Goal: Information Seeking & Learning: Learn about a topic

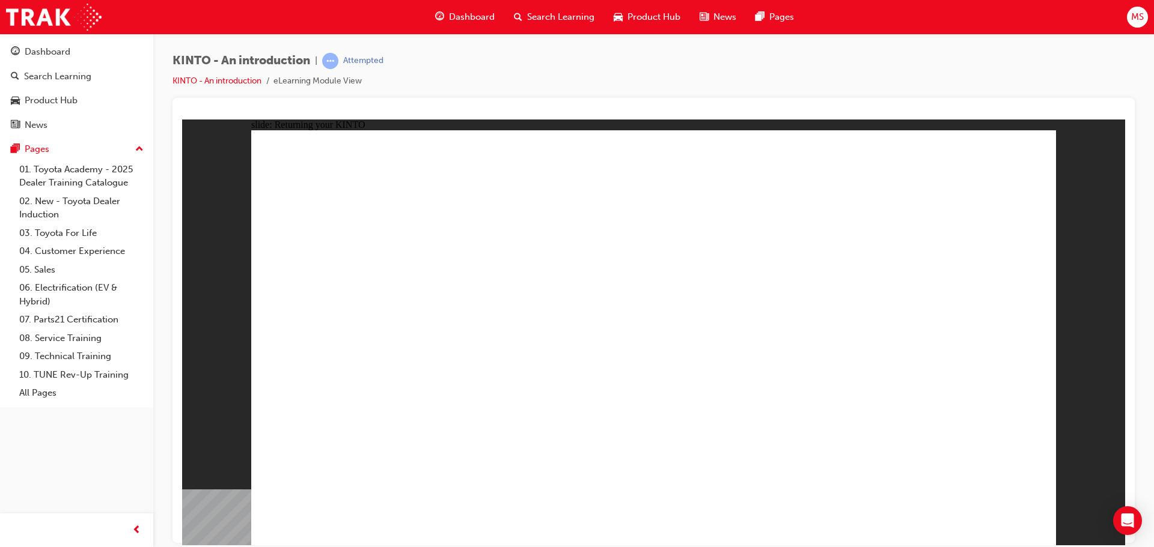
click at [1096, 263] on div "slide: Returning your KINTO Lock the doors, complete the end of booking checkli…" at bounding box center [653, 332] width 943 height 426
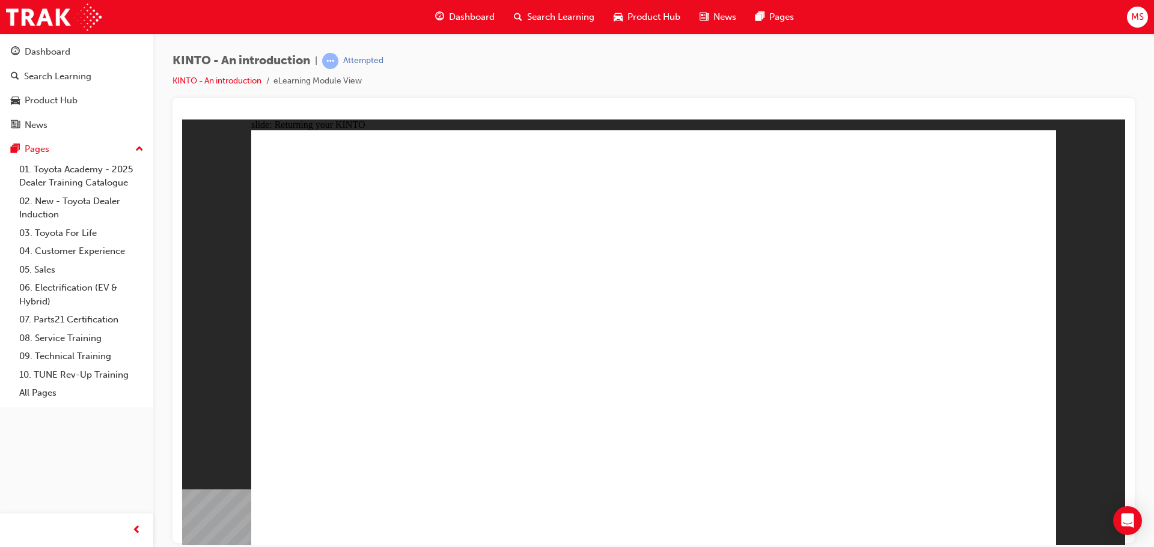
drag, startPoint x: 700, startPoint y: 263, endPoint x: 744, endPoint y: 257, distance: 44.8
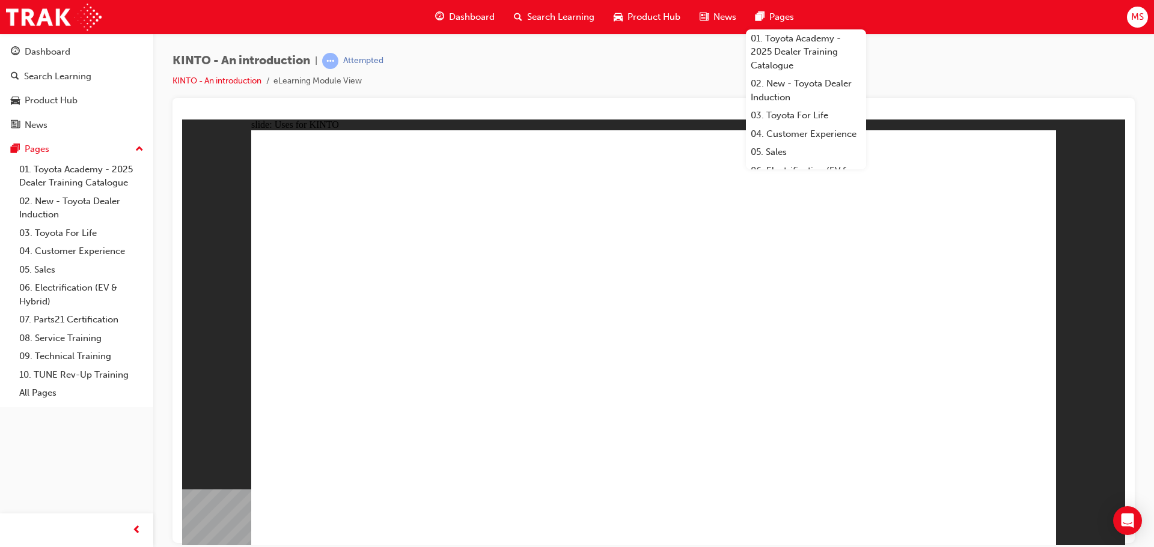
drag, startPoint x: 744, startPoint y: 175, endPoint x: 744, endPoint y: 186, distance: 10.8
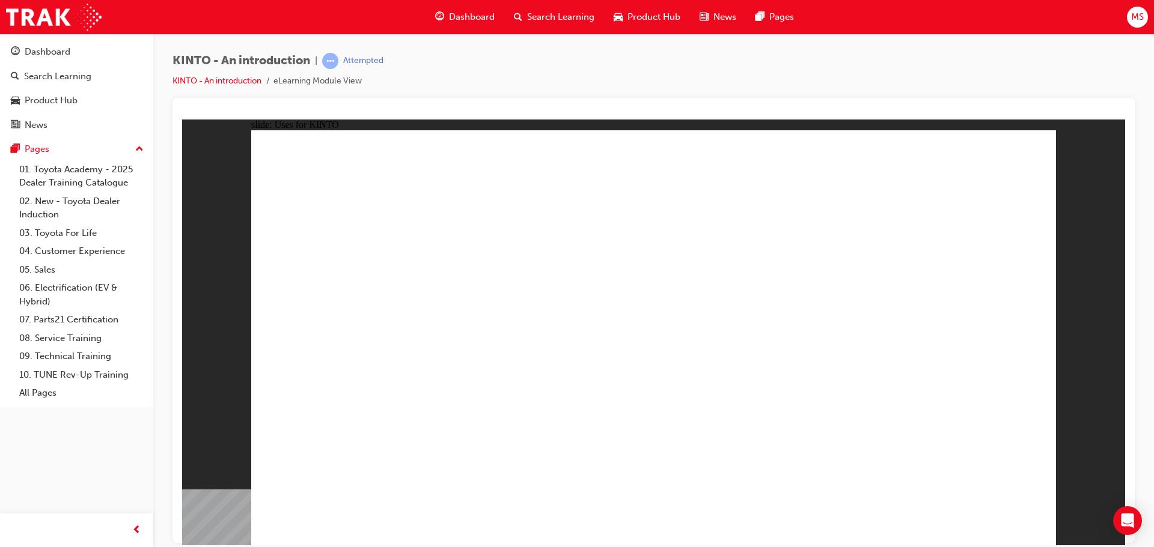
drag, startPoint x: 808, startPoint y: 232, endPoint x: 781, endPoint y: 279, distance: 54.9
drag, startPoint x: 717, startPoint y: 321, endPoint x: 805, endPoint y: 299, distance: 90.5
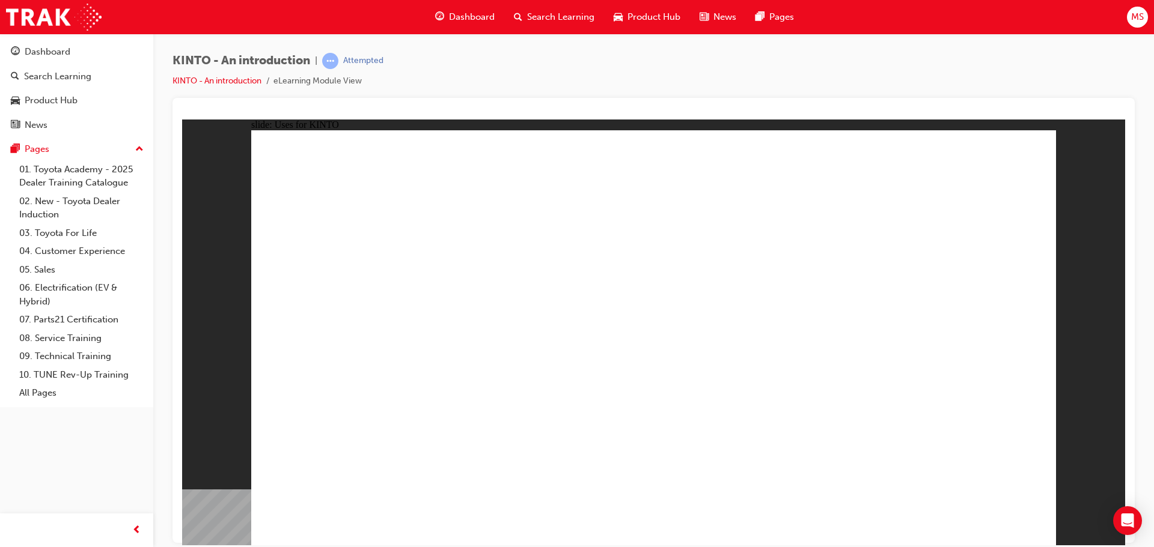
drag, startPoint x: 853, startPoint y: 290, endPoint x: 860, endPoint y: 342, distance: 52.3
drag, startPoint x: 860, startPoint y: 345, endPoint x: 853, endPoint y: 367, distance: 23.6
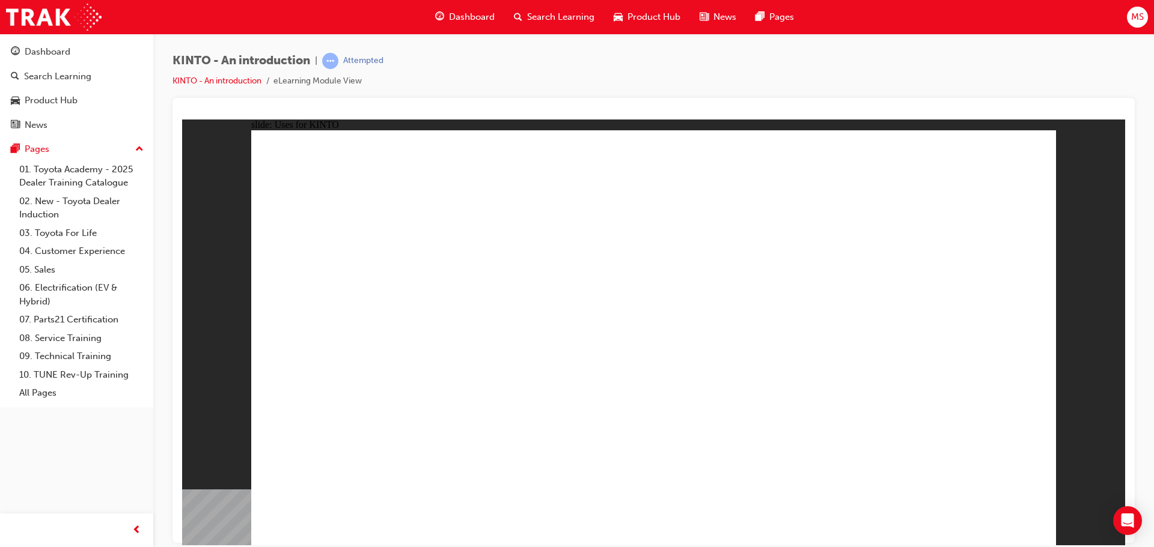
drag, startPoint x: 842, startPoint y: 390, endPoint x: 812, endPoint y: 433, distance: 52.7
drag, startPoint x: 812, startPoint y: 434, endPoint x: 793, endPoint y: 459, distance: 31.3
drag, startPoint x: 765, startPoint y: 483, endPoint x: 778, endPoint y: 477, distance: 13.7
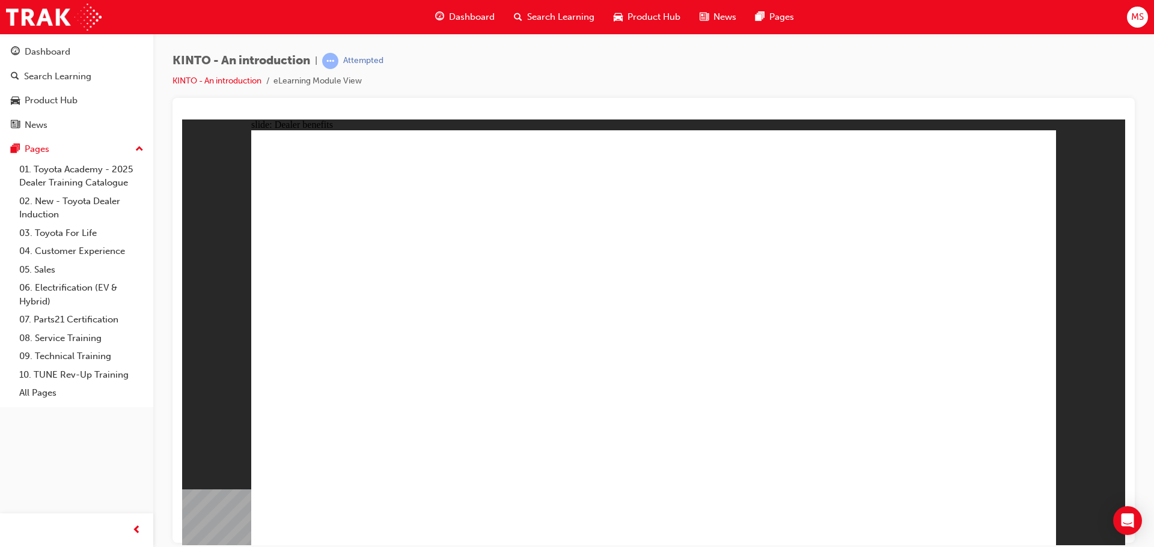
drag, startPoint x: 482, startPoint y: 397, endPoint x: 677, endPoint y: 363, distance: 198.2
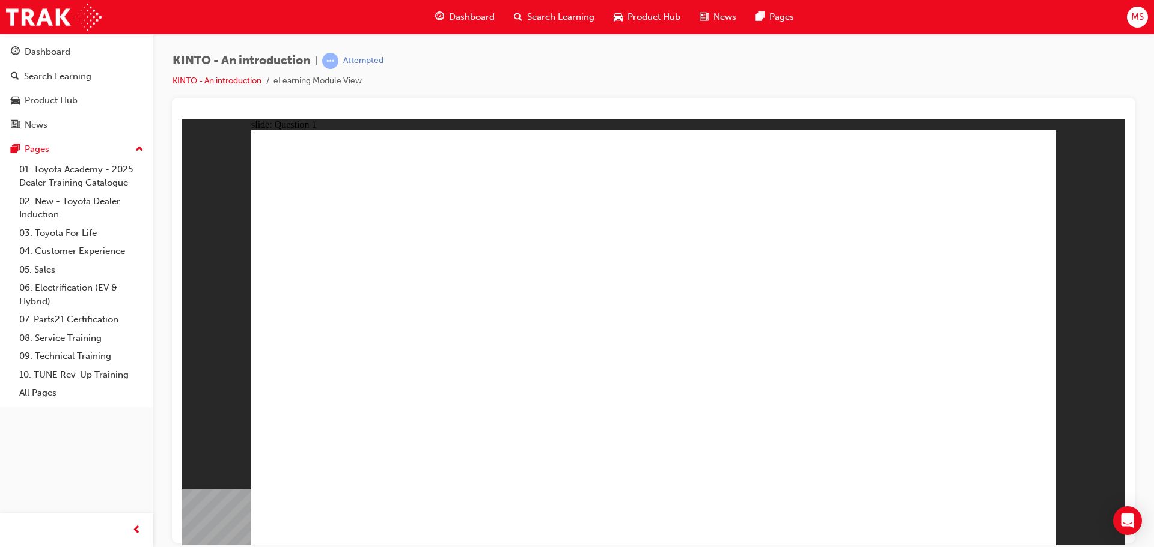
radio input "false"
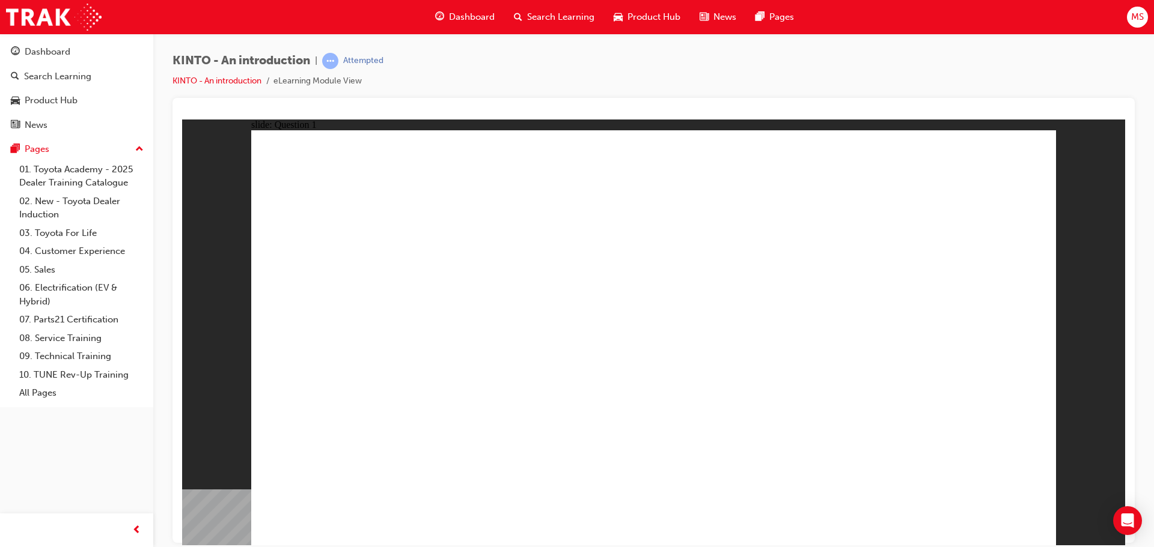
radio input "false"
radio input "true"
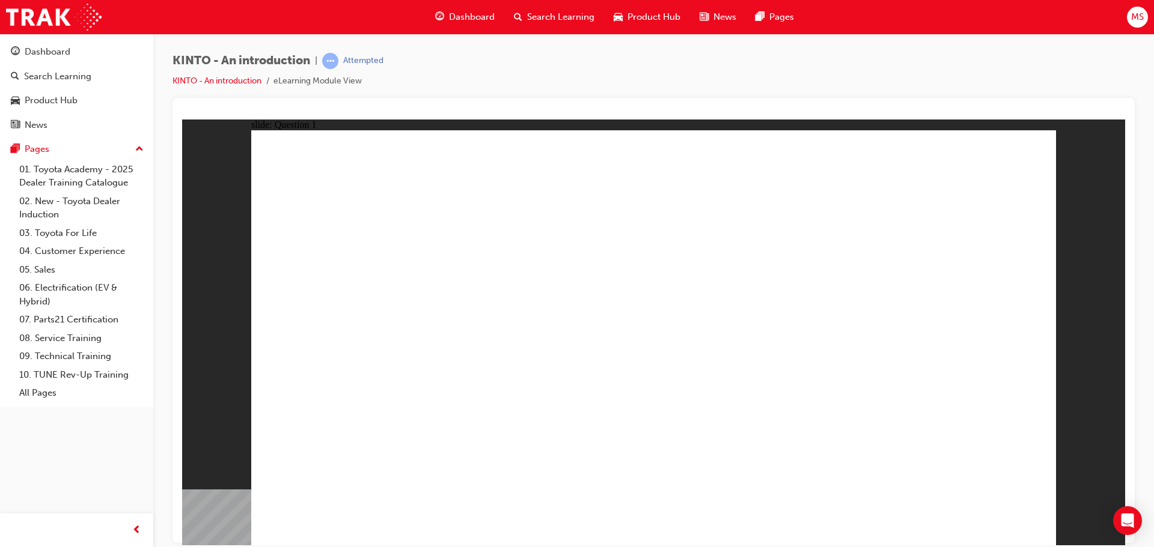
checkbox input "true"
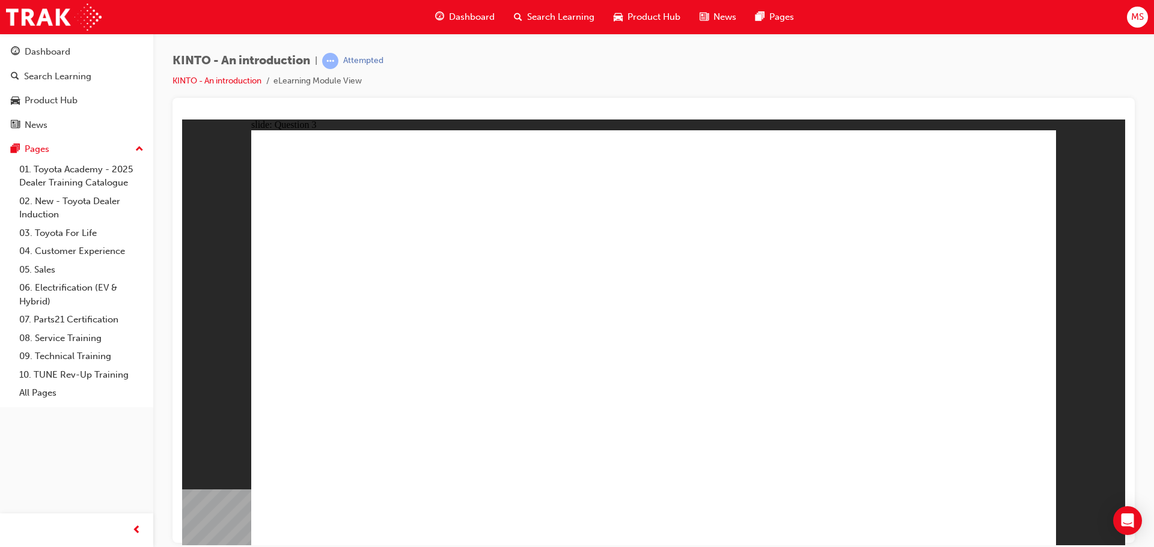
radio input "true"
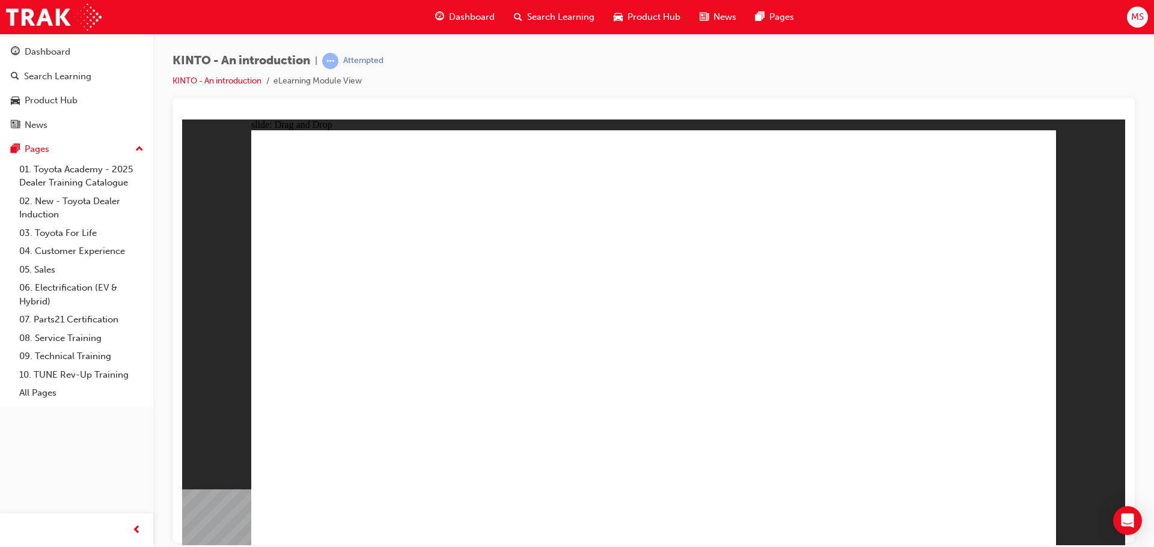
drag, startPoint x: 829, startPoint y: 361, endPoint x: 377, endPoint y: 458, distance: 462.1
drag, startPoint x: 351, startPoint y: 354, endPoint x: 498, endPoint y: 445, distance: 172.9
drag, startPoint x: 493, startPoint y: 356, endPoint x: 517, endPoint y: 336, distance: 31.1
drag, startPoint x: 550, startPoint y: 473, endPoint x: 640, endPoint y: 466, distance: 90.4
drag, startPoint x: 972, startPoint y: 360, endPoint x: 524, endPoint y: 451, distance: 456.9
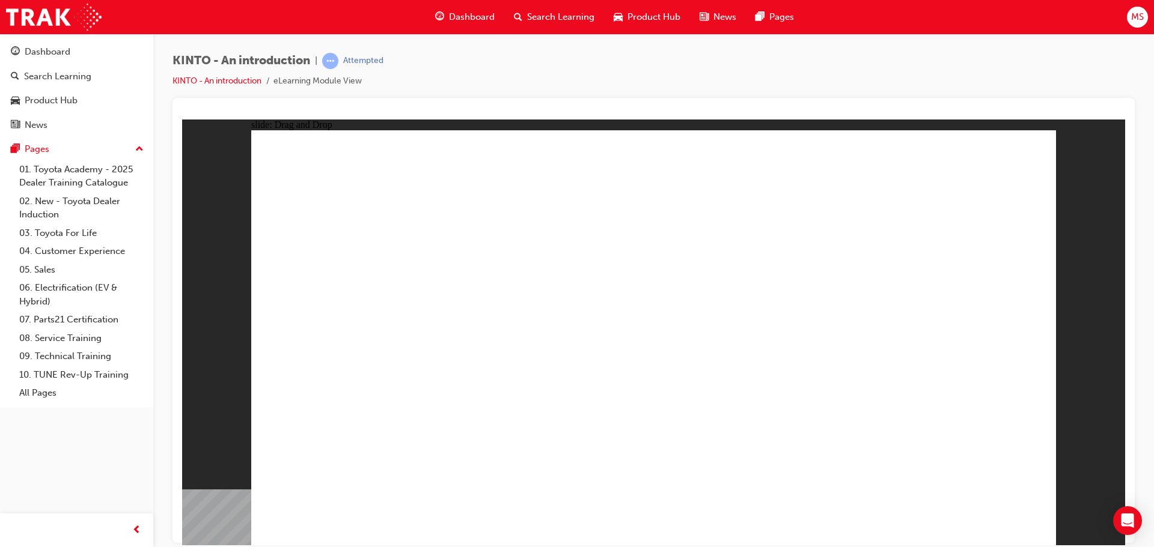
drag, startPoint x: 517, startPoint y: 339, endPoint x: 495, endPoint y: 361, distance: 31.9
drag, startPoint x: 648, startPoint y: 460, endPoint x: 800, endPoint y: 460, distance: 151.4
drag, startPoint x: 800, startPoint y: 465, endPoint x: 943, endPoint y: 458, distance: 143.8
drag, startPoint x: 647, startPoint y: 355, endPoint x: 784, endPoint y: 436, distance: 158.7
drag, startPoint x: 496, startPoint y: 355, endPoint x: 638, endPoint y: 449, distance: 170.7
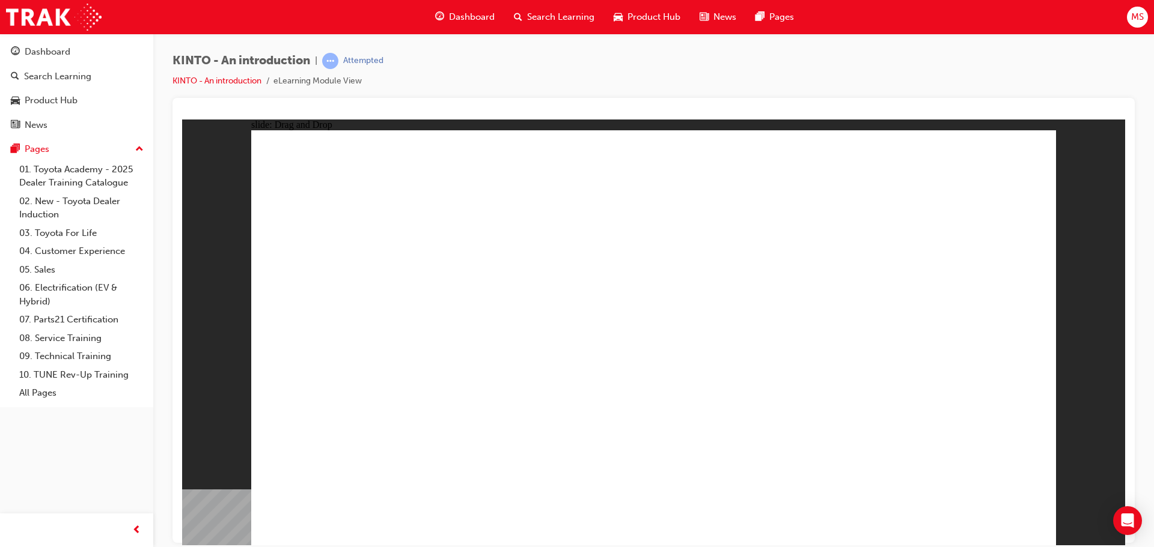
drag, startPoint x: 959, startPoint y: 443, endPoint x: 818, endPoint y: 450, distance: 140.8
drag, startPoint x: 856, startPoint y: 475, endPoint x: 946, endPoint y: 434, distance: 99.2
drag, startPoint x: 818, startPoint y: 454, endPoint x: 896, endPoint y: 370, distance: 114.4
drag, startPoint x: 793, startPoint y: 344, endPoint x: 781, endPoint y: 329, distance: 19.7
drag, startPoint x: 894, startPoint y: 383, endPoint x: 970, endPoint y: 460, distance: 108.3
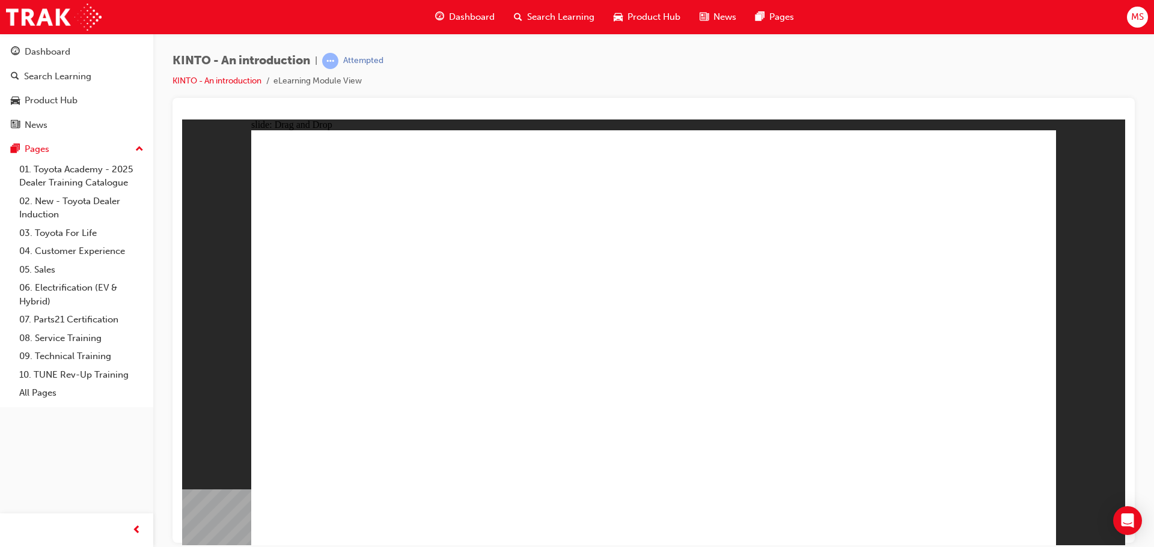
drag, startPoint x: 782, startPoint y: 319, endPoint x: 791, endPoint y: 448, distance: 128.9
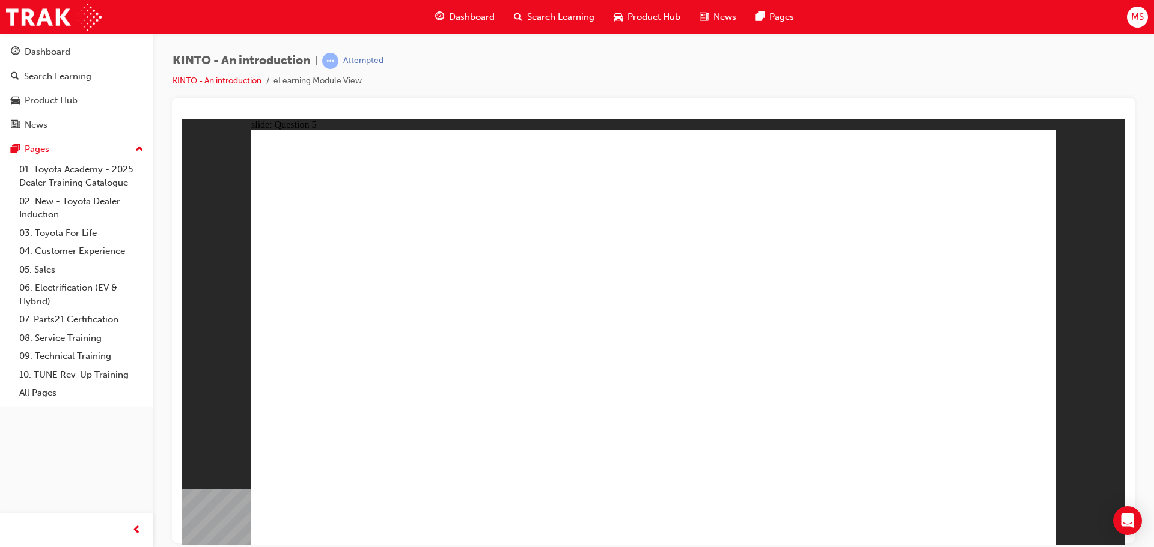
radio input "true"
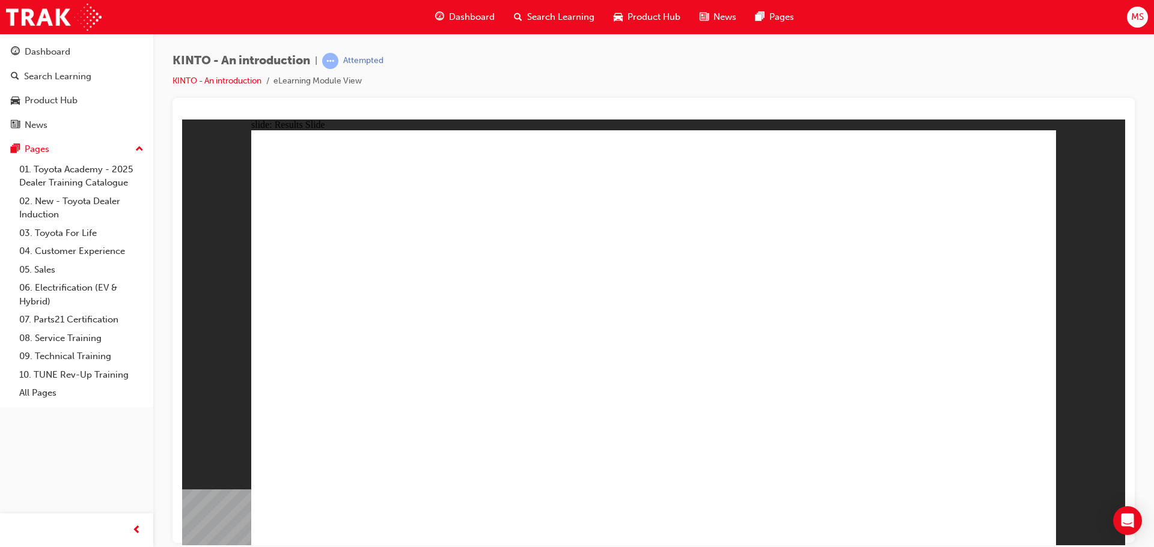
radio input "true"
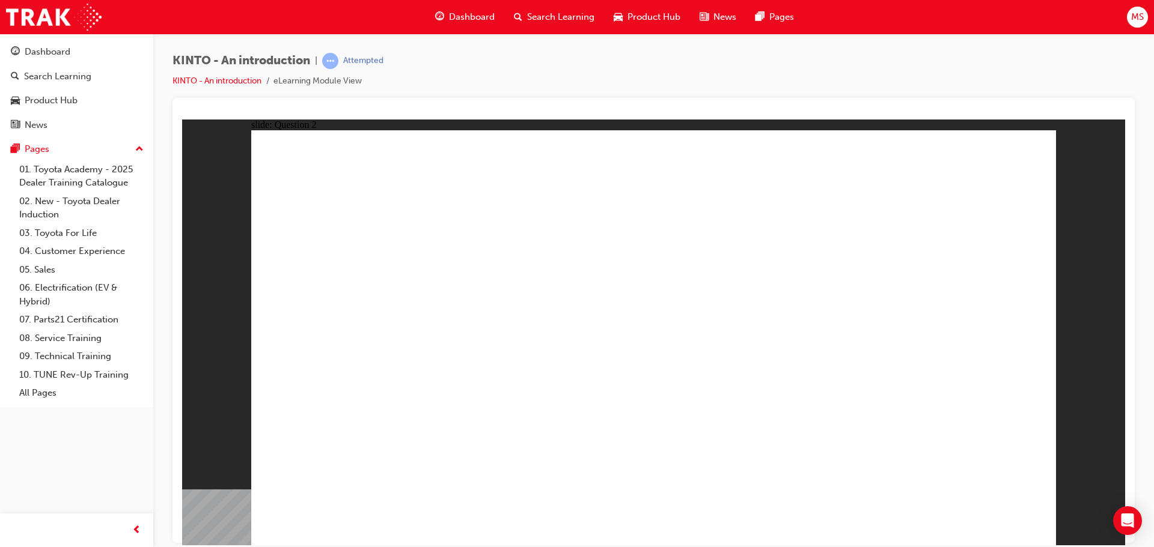
checkbox input "true"
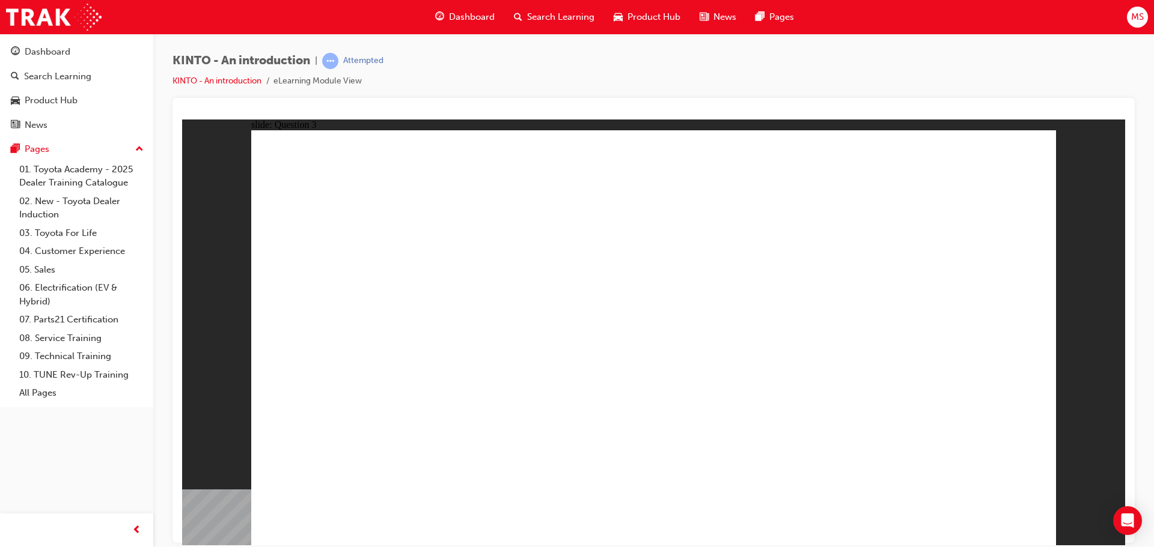
radio input "true"
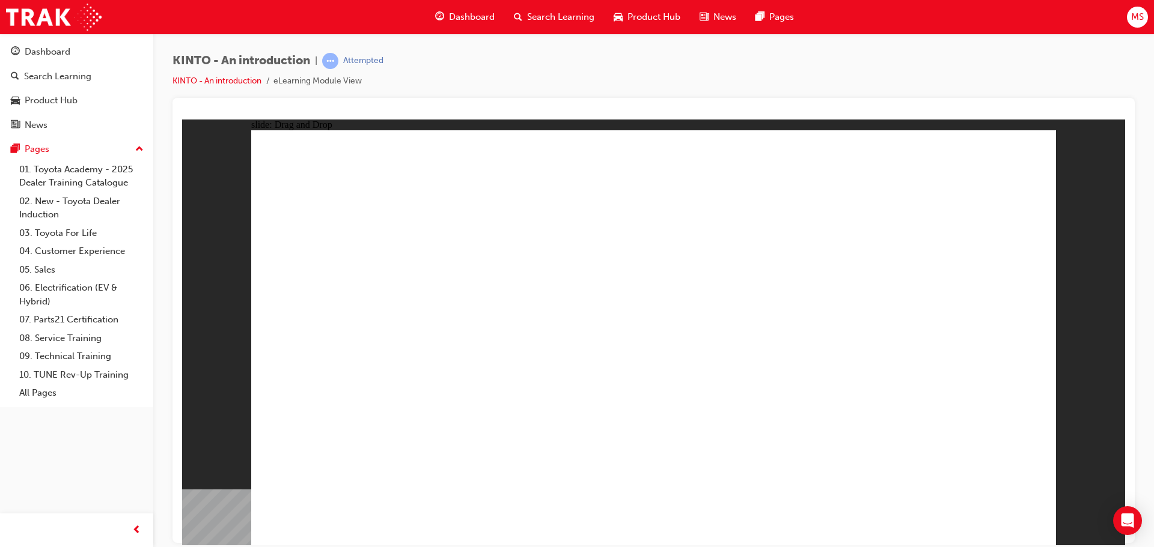
drag, startPoint x: 374, startPoint y: 360, endPoint x: 371, endPoint y: 455, distance: 95.0
drag, startPoint x: 384, startPoint y: 452, endPoint x: 397, endPoint y: 364, distance: 88.7
drag, startPoint x: 806, startPoint y: 358, endPoint x: 361, endPoint y: 448, distance: 454.3
drag, startPoint x: 365, startPoint y: 374, endPoint x: 507, endPoint y: 459, distance: 165.2
drag, startPoint x: 967, startPoint y: 360, endPoint x: 661, endPoint y: 451, distance: 319.0
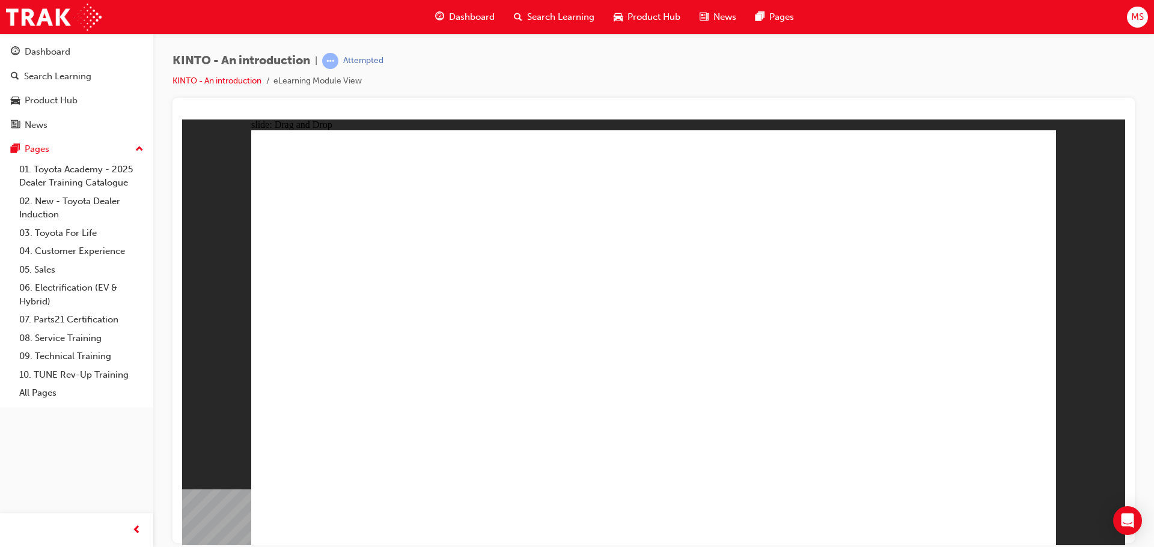
drag, startPoint x: 498, startPoint y: 363, endPoint x: 823, endPoint y: 458, distance: 338.1
drag, startPoint x: 661, startPoint y: 365, endPoint x: 994, endPoint y: 457, distance: 345.4
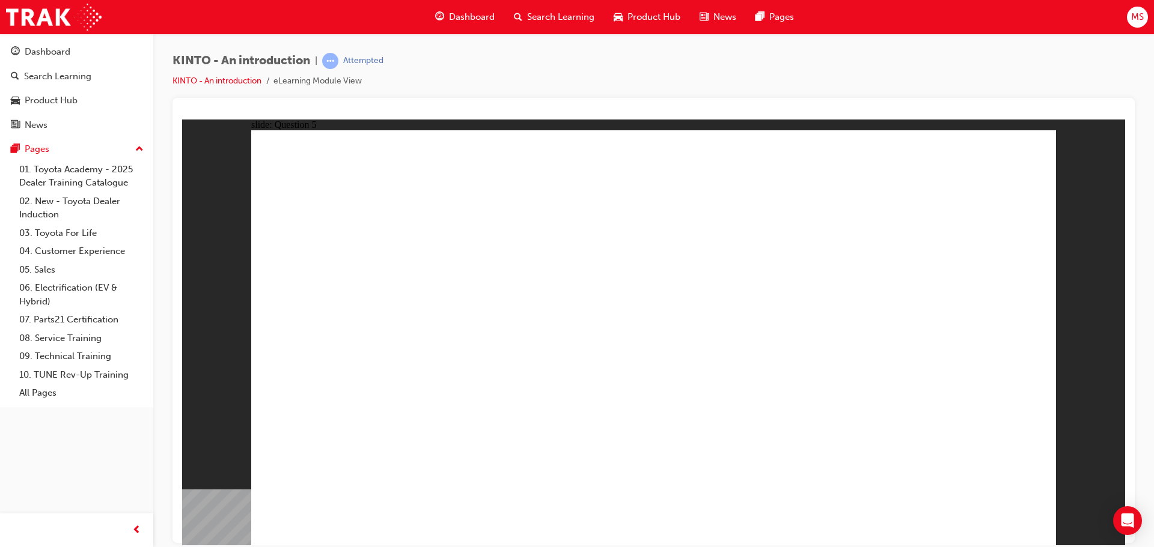
radio input "true"
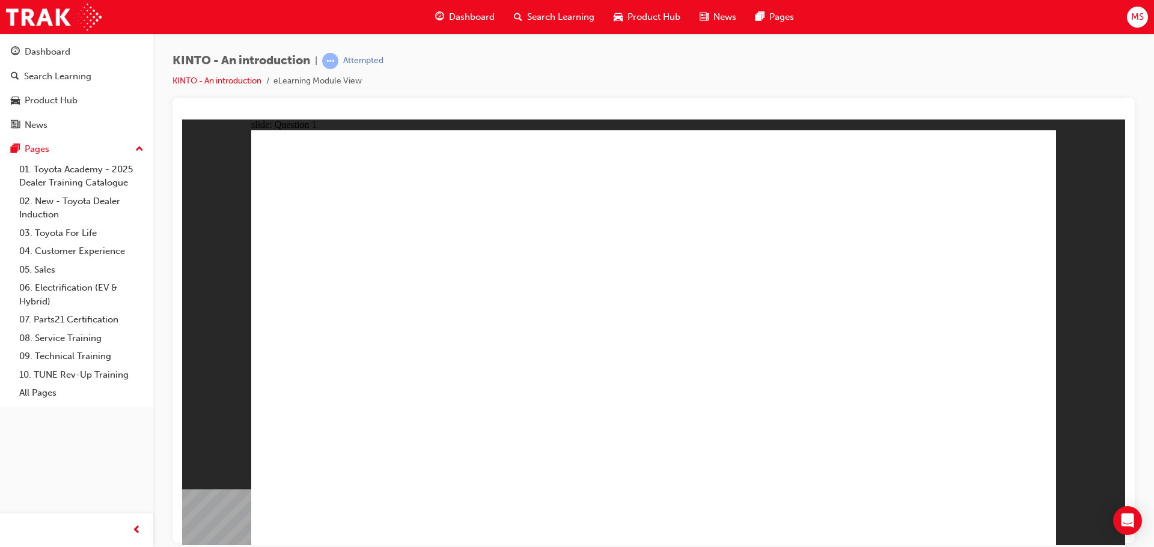
radio input "true"
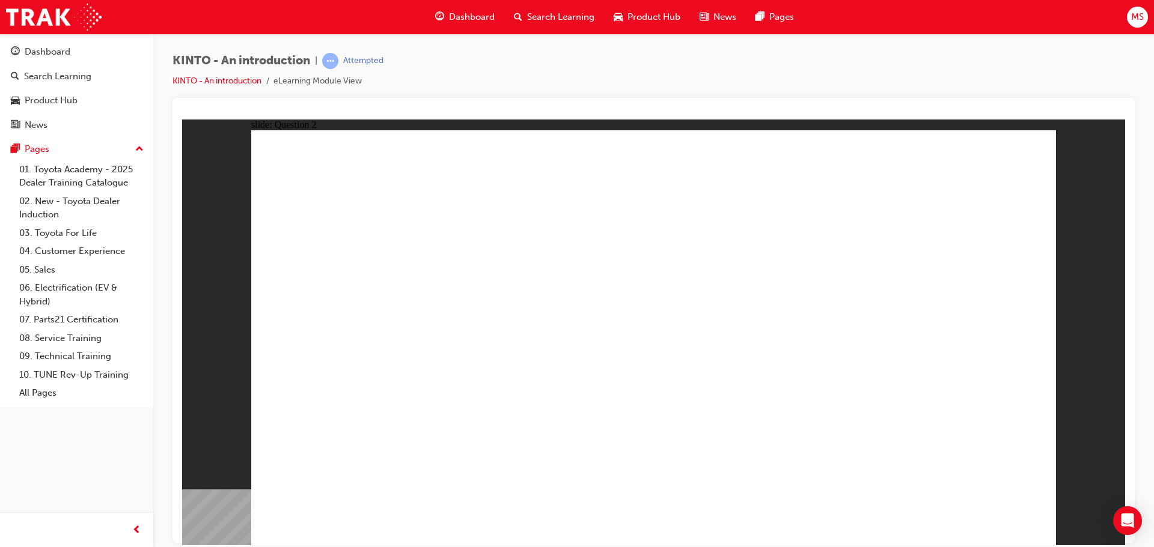
checkbox input "true"
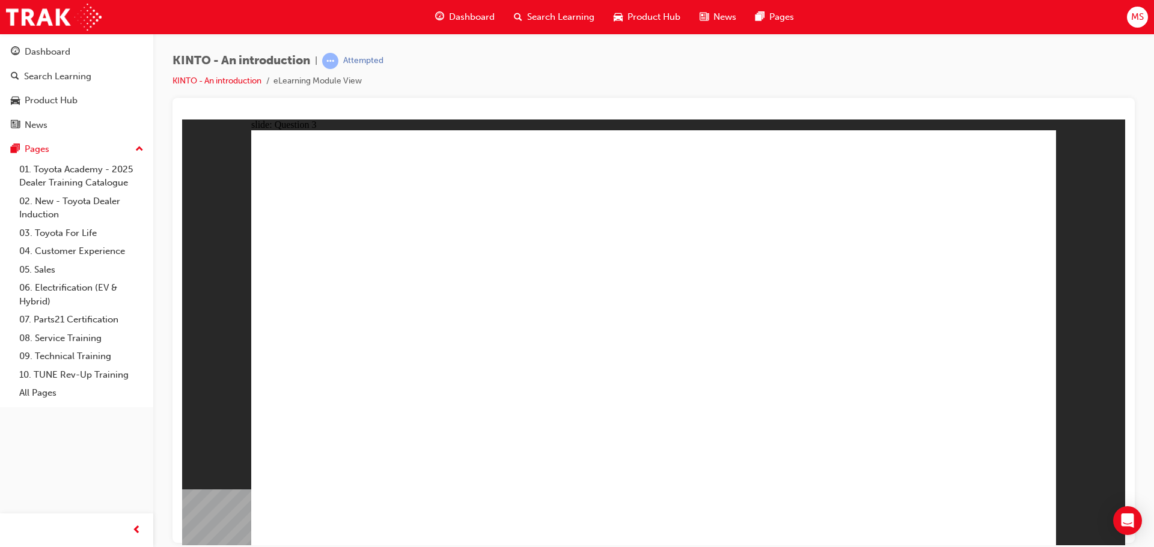
radio input "true"
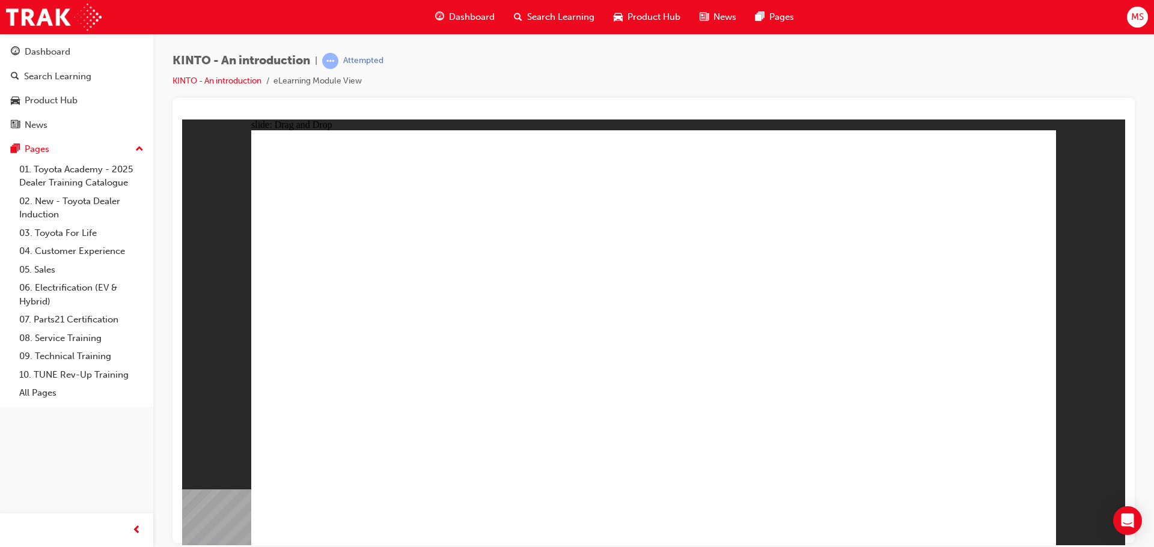
drag, startPoint x: 606, startPoint y: 367, endPoint x: 583, endPoint y: 460, distance: 96.3
drag, startPoint x: 499, startPoint y: 380, endPoint x: 493, endPoint y: 435, distance: 55.0
drag, startPoint x: 364, startPoint y: 356, endPoint x: 361, endPoint y: 416, distance: 60.8
drag, startPoint x: 782, startPoint y: 361, endPoint x: 812, endPoint y: 434, distance: 79.8
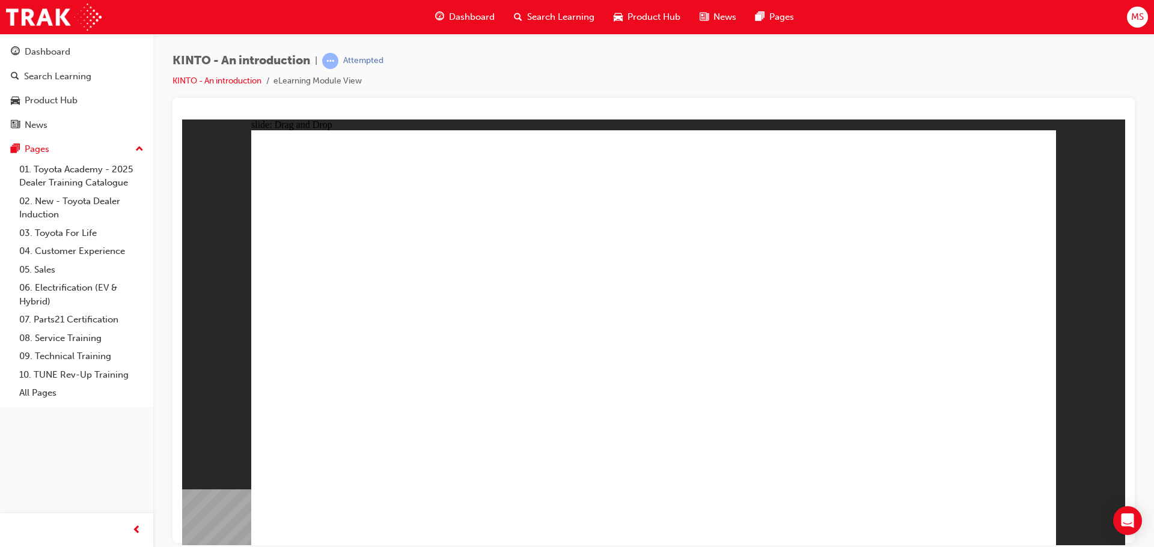
drag, startPoint x: 897, startPoint y: 377, endPoint x: 937, endPoint y: 495, distance: 124.8
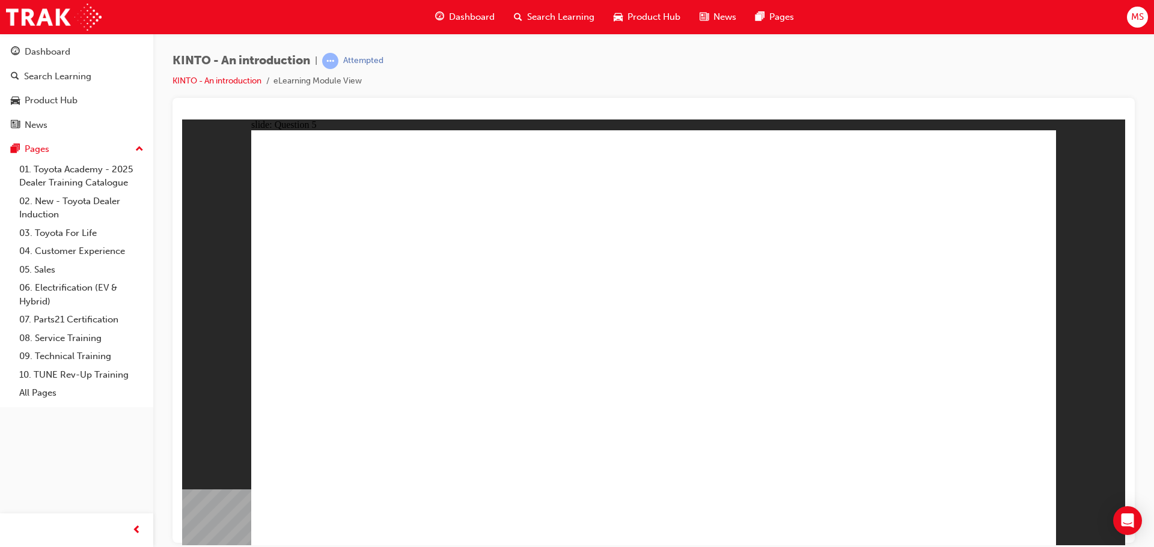
radio input "true"
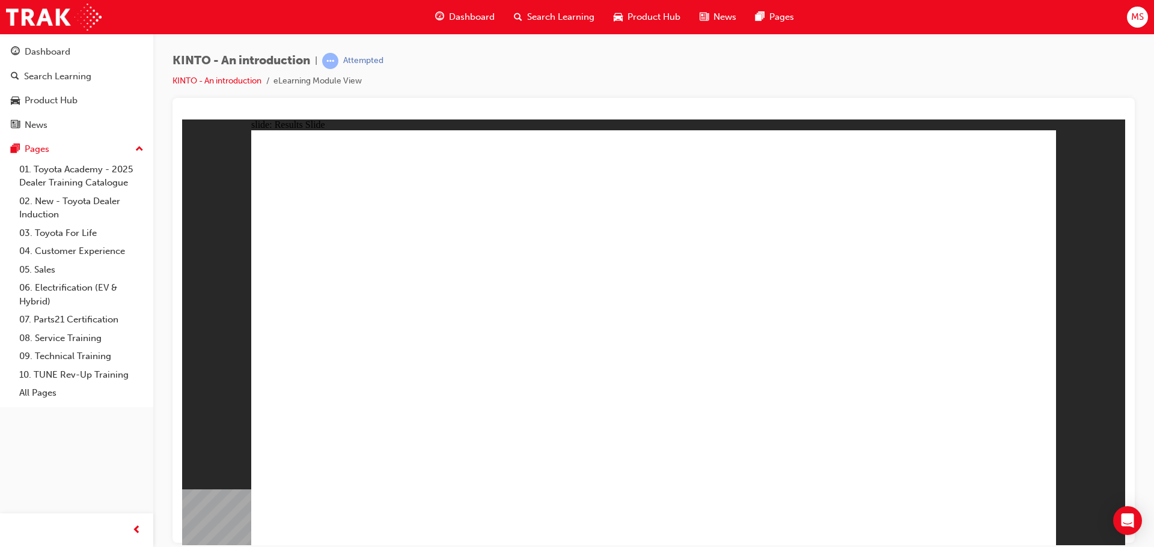
radio input "true"
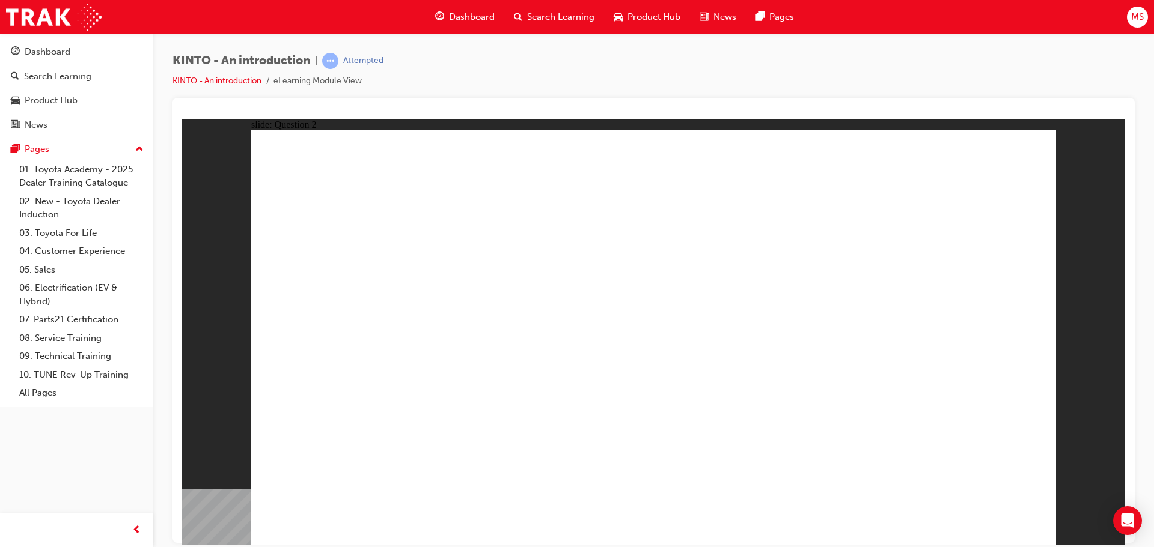
checkbox input "true"
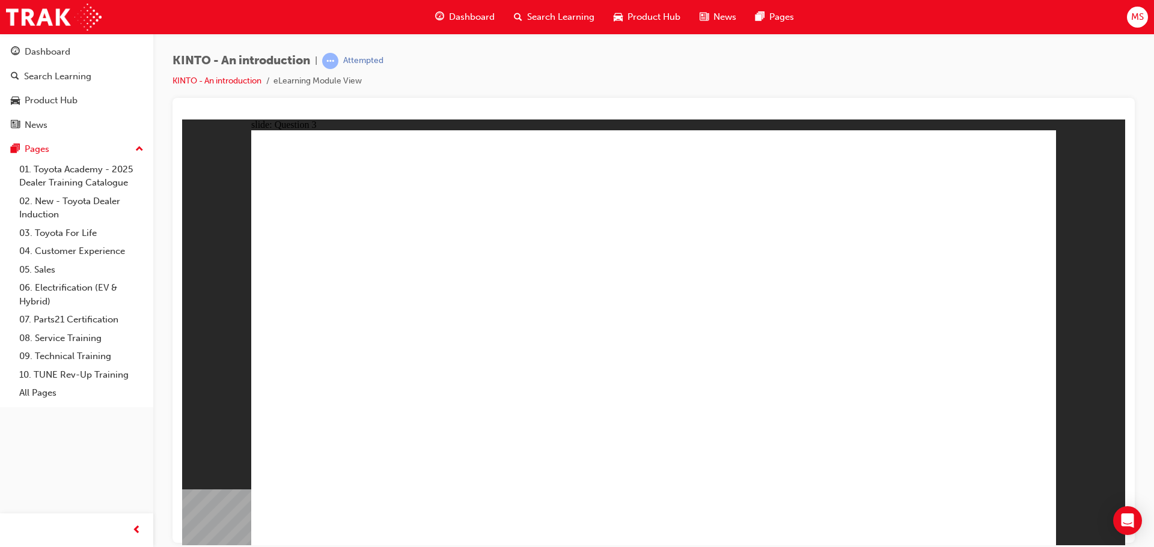
drag, startPoint x: 694, startPoint y: 453, endPoint x: 701, endPoint y: 453, distance: 7.2
radio input "true"
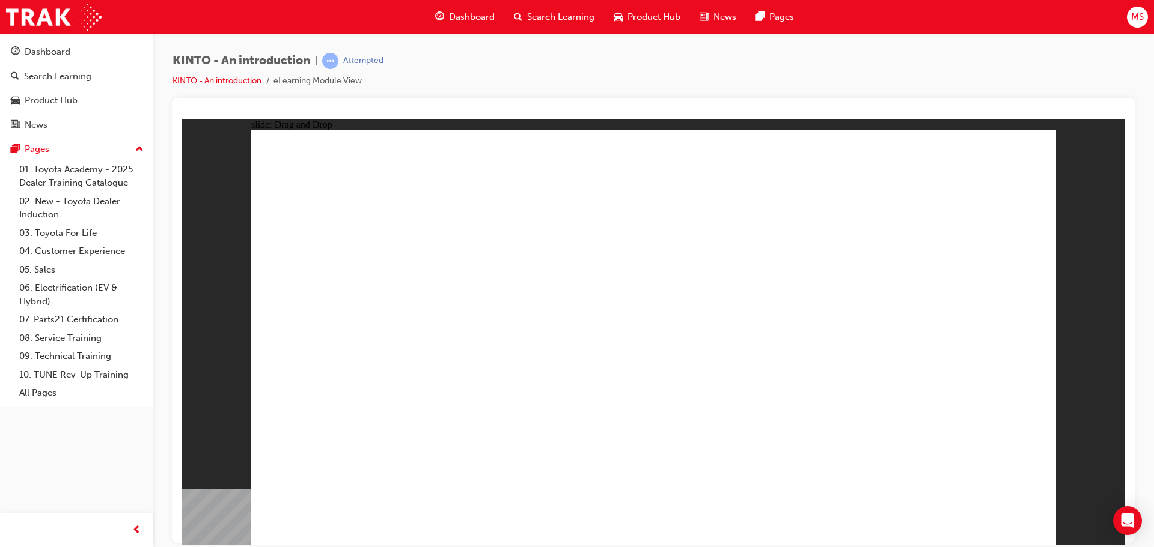
drag, startPoint x: 679, startPoint y: 371, endPoint x: 716, endPoint y: 436, distance: 75.4
drag, startPoint x: 791, startPoint y: 359, endPoint x: 804, endPoint y: 453, distance: 94.7
drag, startPoint x: 886, startPoint y: 370, endPoint x: 907, endPoint y: 452, distance: 84.8
drag, startPoint x: 496, startPoint y: 364, endPoint x: 466, endPoint y: 430, distance: 72.6
drag, startPoint x: 371, startPoint y: 340, endPoint x: 574, endPoint y: 423, distance: 219.4
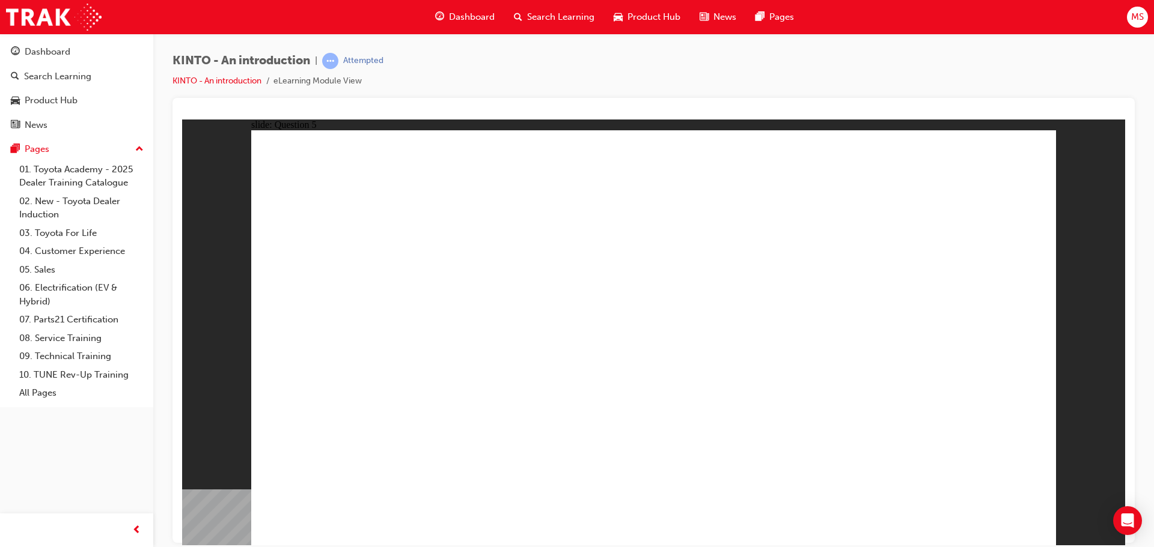
radio input "true"
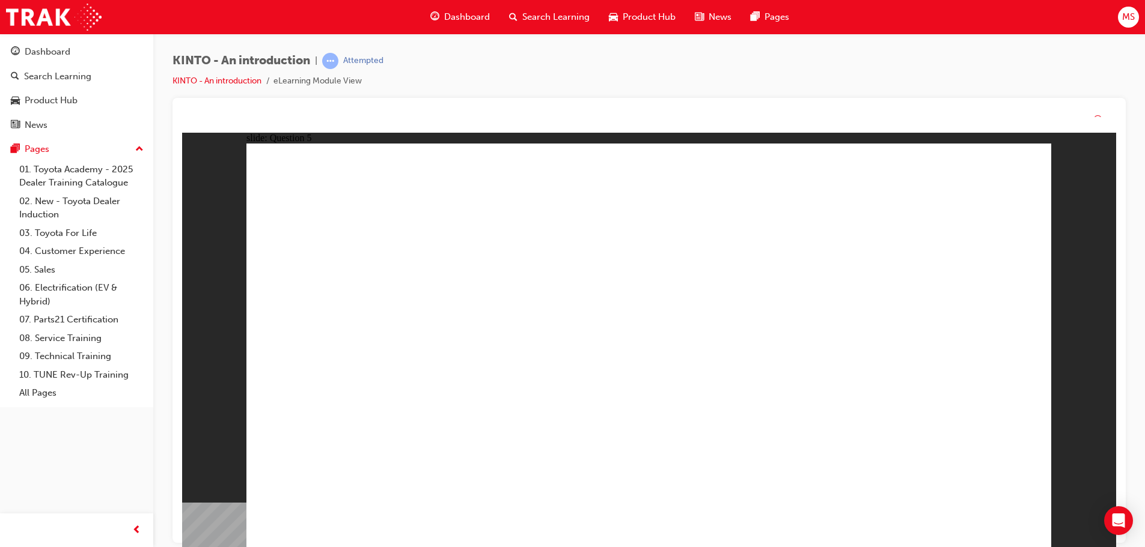
drag, startPoint x: 623, startPoint y: 392, endPoint x: 649, endPoint y: 401, distance: 27.4
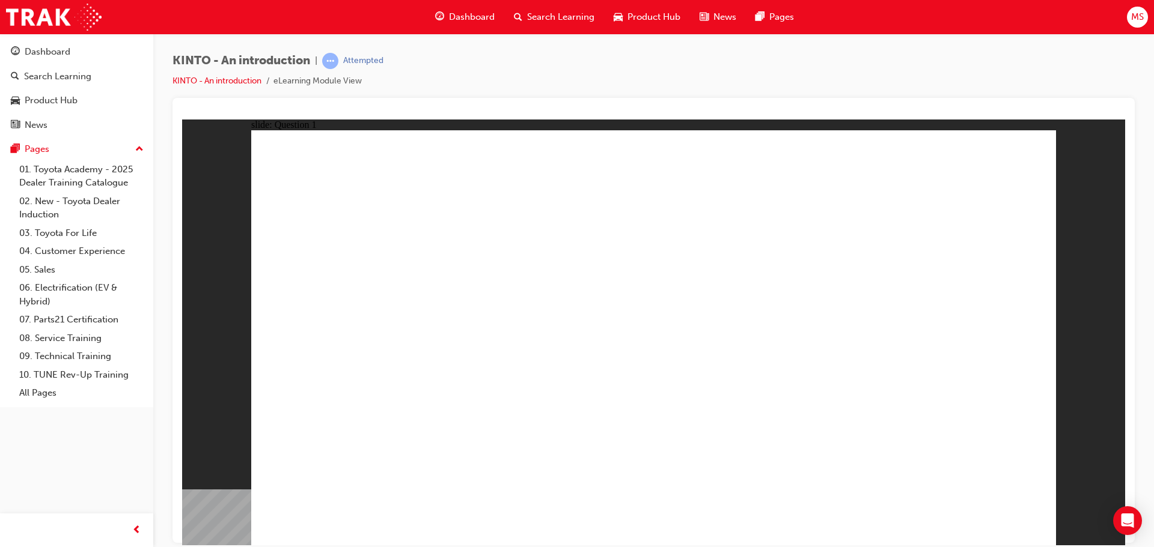
radio input "true"
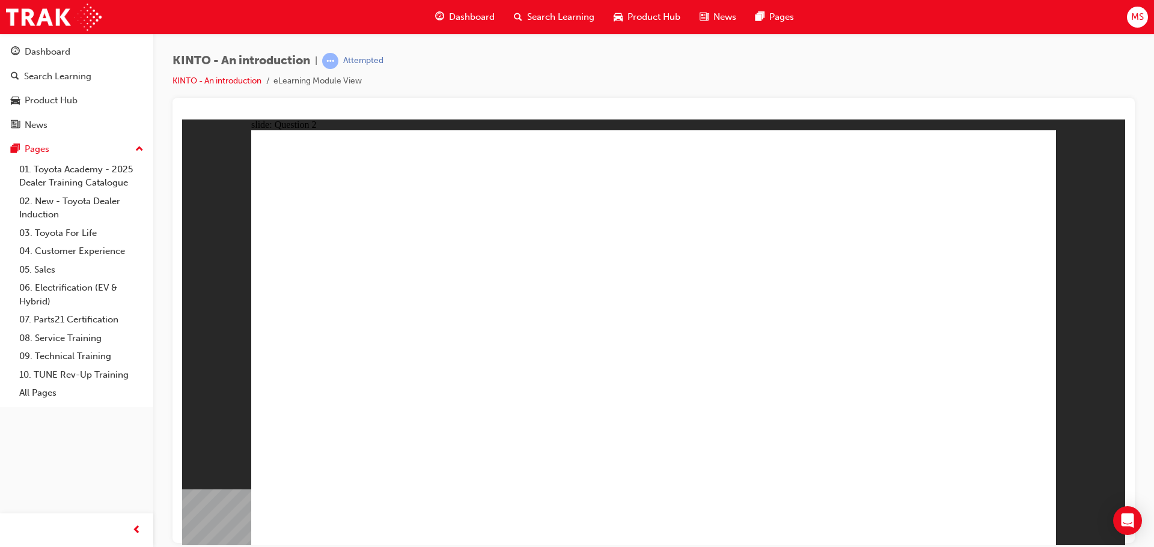
checkbox input "true"
click at [333, 62] on span "learningRecordVerb_ATTEMPT-icon" at bounding box center [330, 61] width 16 height 16
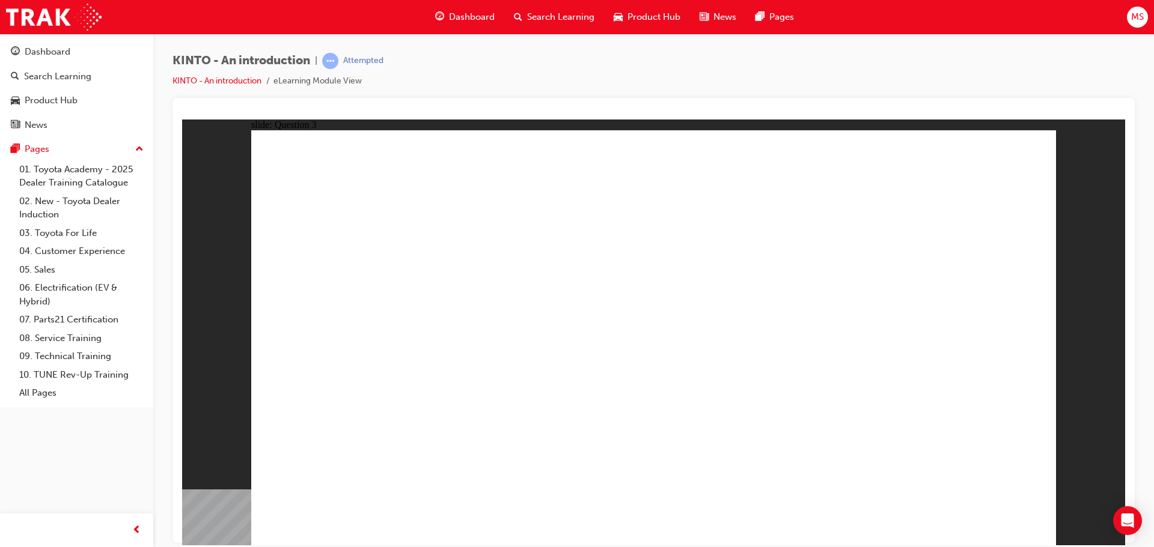
radio input "true"
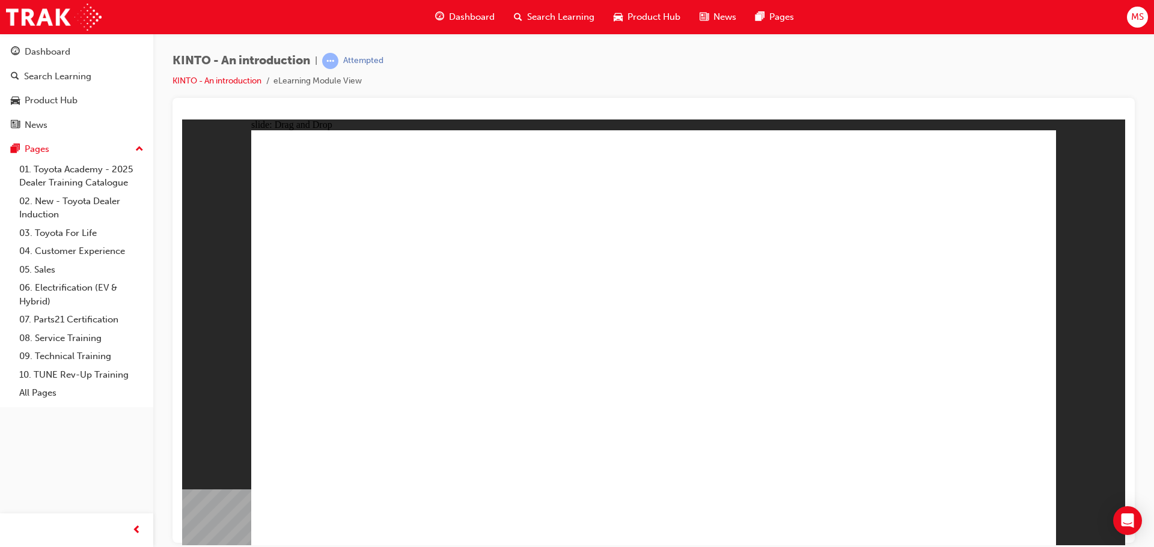
drag, startPoint x: 370, startPoint y: 361, endPoint x: 392, endPoint y: 370, distance: 23.2
drag, startPoint x: 821, startPoint y: 361, endPoint x: 383, endPoint y: 462, distance: 449.7
drag, startPoint x: 374, startPoint y: 356, endPoint x: 515, endPoint y: 439, distance: 163.2
drag, startPoint x: 662, startPoint y: 356, endPoint x: 665, endPoint y: 449, distance: 92.6
drag, startPoint x: 525, startPoint y: 449, endPoint x: 736, endPoint y: 452, distance: 210.9
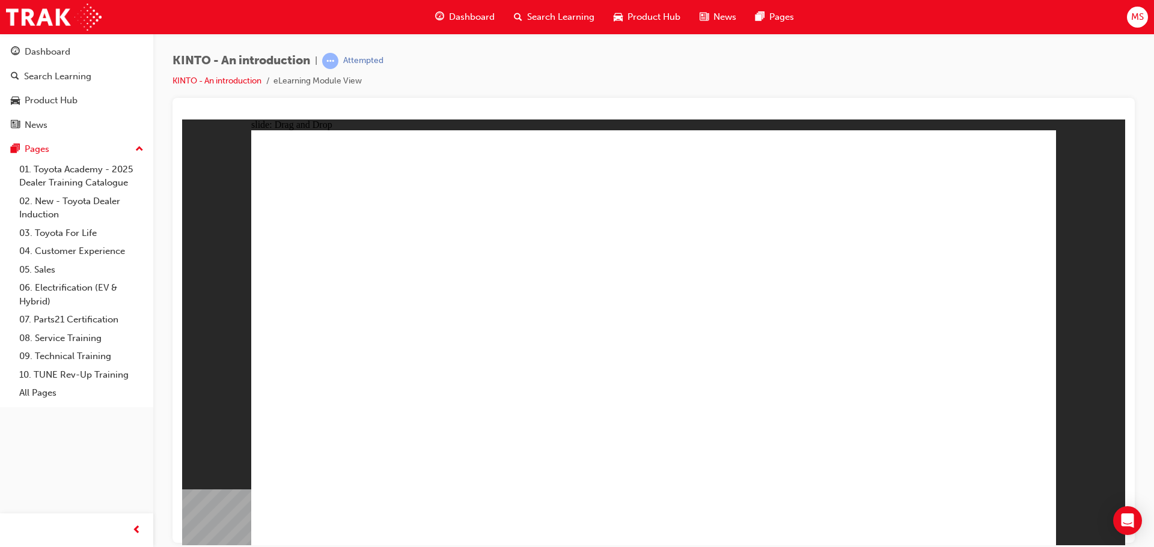
drag, startPoint x: 623, startPoint y: 452, endPoint x: 486, endPoint y: 454, distance: 136.4
drag, startPoint x: 467, startPoint y: 353, endPoint x: 641, endPoint y: 451, distance: 199.4
drag, startPoint x: 917, startPoint y: 350, endPoint x: 585, endPoint y: 352, distance: 332.3
drag, startPoint x: 626, startPoint y: 344, endPoint x: 583, endPoint y: 348, distance: 42.9
drag, startPoint x: 809, startPoint y: 460, endPoint x: 940, endPoint y: 452, distance: 131.3
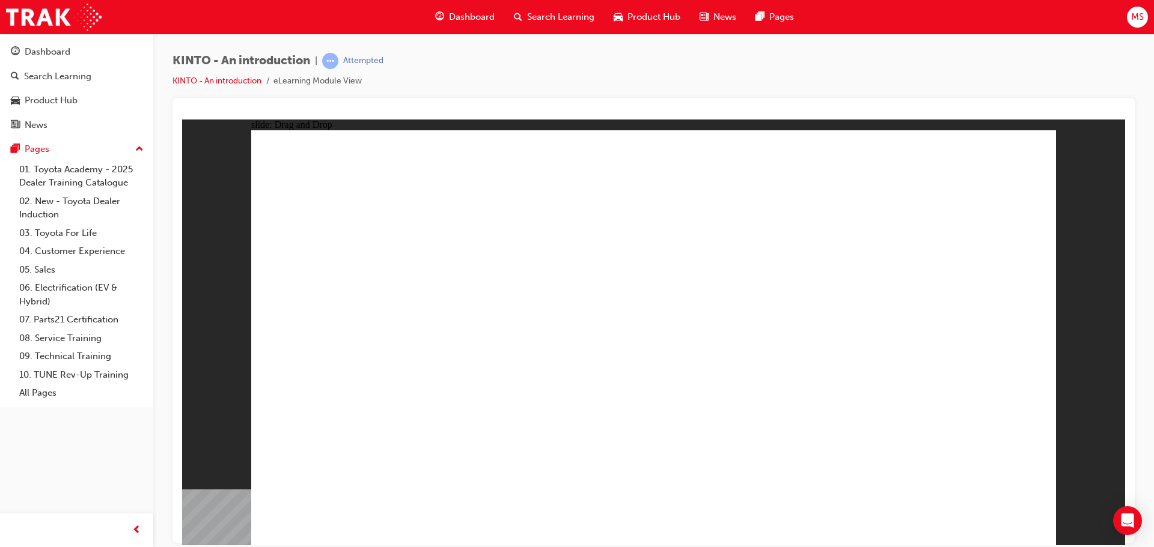
drag, startPoint x: 567, startPoint y: 369, endPoint x: 806, endPoint y: 455, distance: 253.6
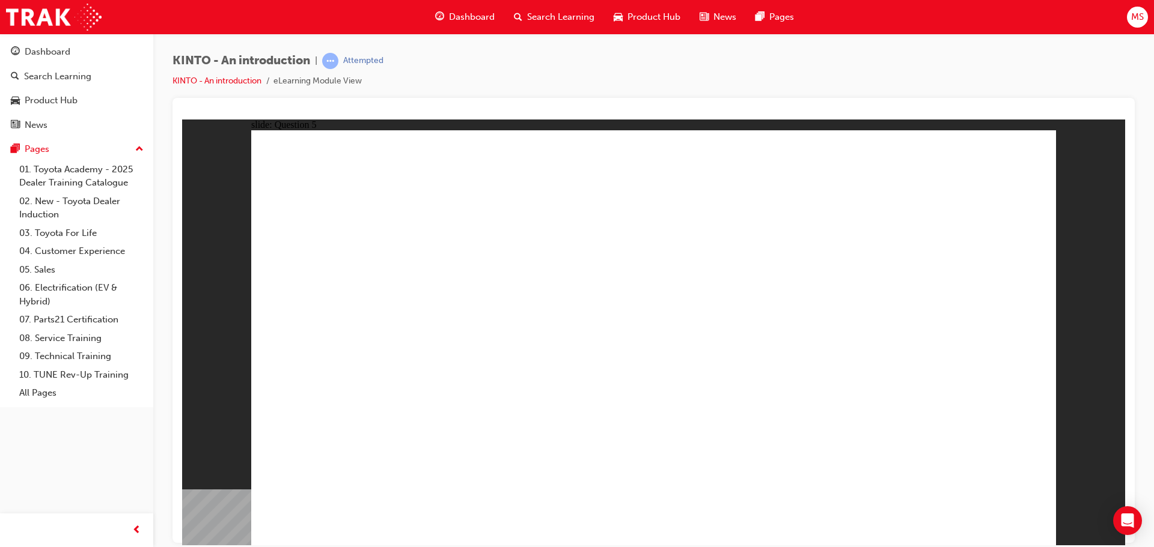
radio input "true"
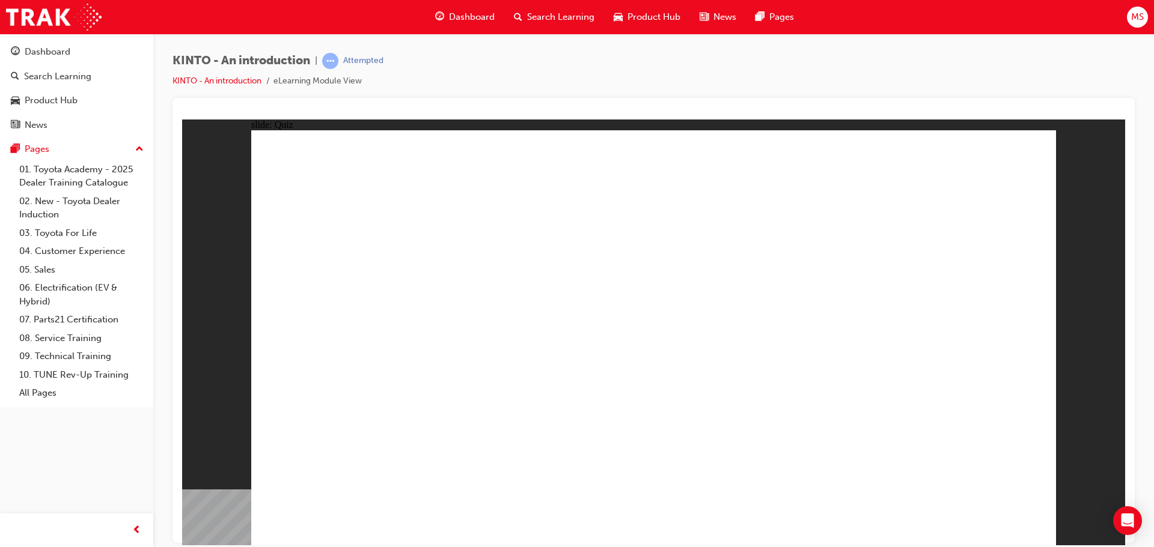
radio input "true"
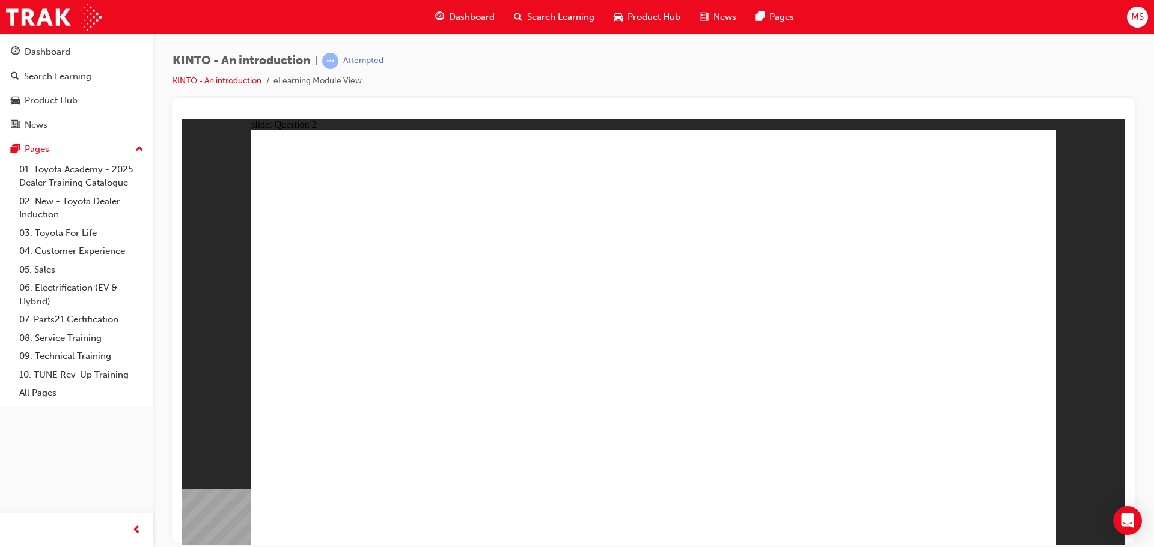
checkbox input "true"
radio input "true"
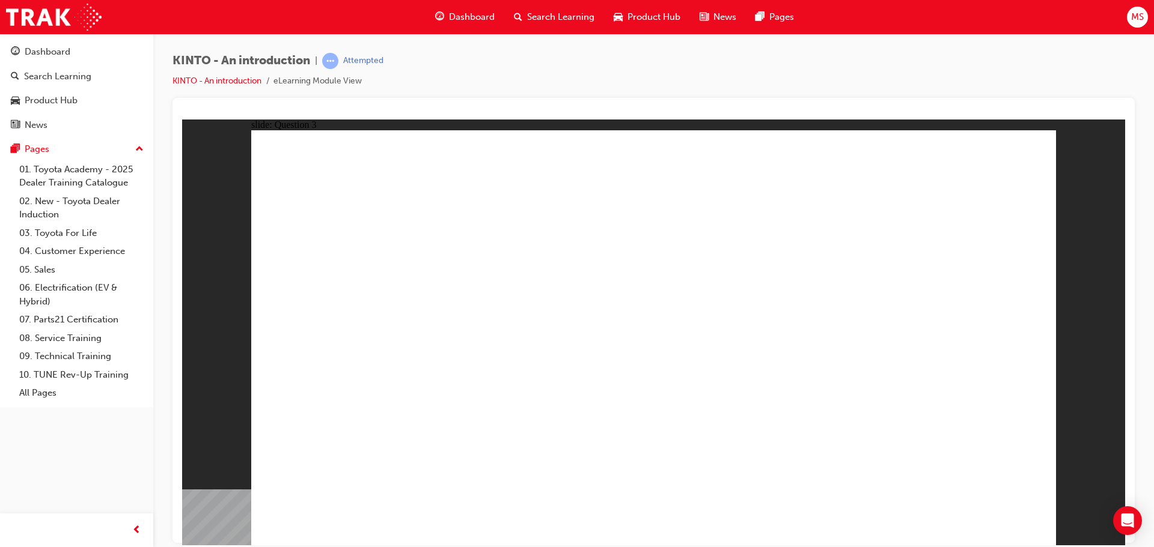
drag, startPoint x: 371, startPoint y: 350, endPoint x: 368, endPoint y: 431, distance: 80.6
drag, startPoint x: 486, startPoint y: 346, endPoint x: 486, endPoint y: 428, distance: 81.7
drag, startPoint x: 652, startPoint y: 346, endPoint x: 656, endPoint y: 439, distance: 93.8
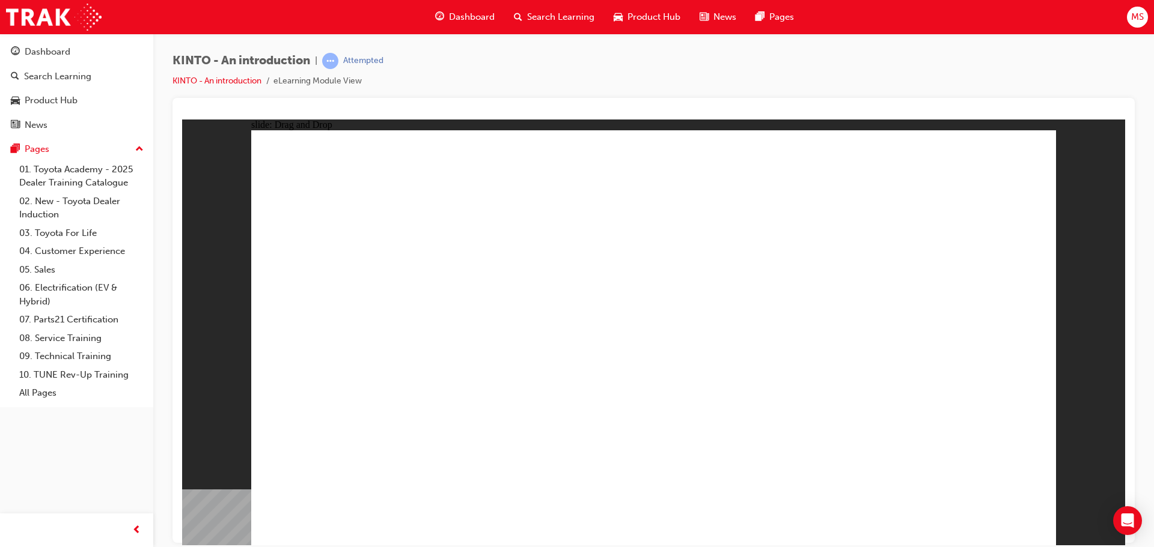
drag, startPoint x: 803, startPoint y: 350, endPoint x: 805, endPoint y: 451, distance: 101.0
drag, startPoint x: 920, startPoint y: 365, endPoint x: 922, endPoint y: 452, distance: 87.2
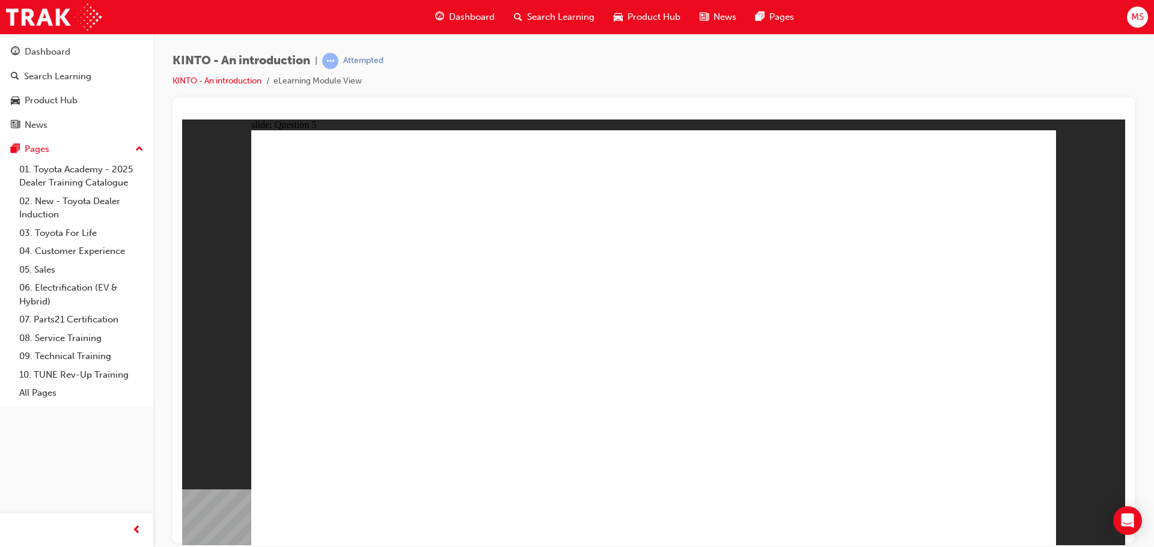
radio input "true"
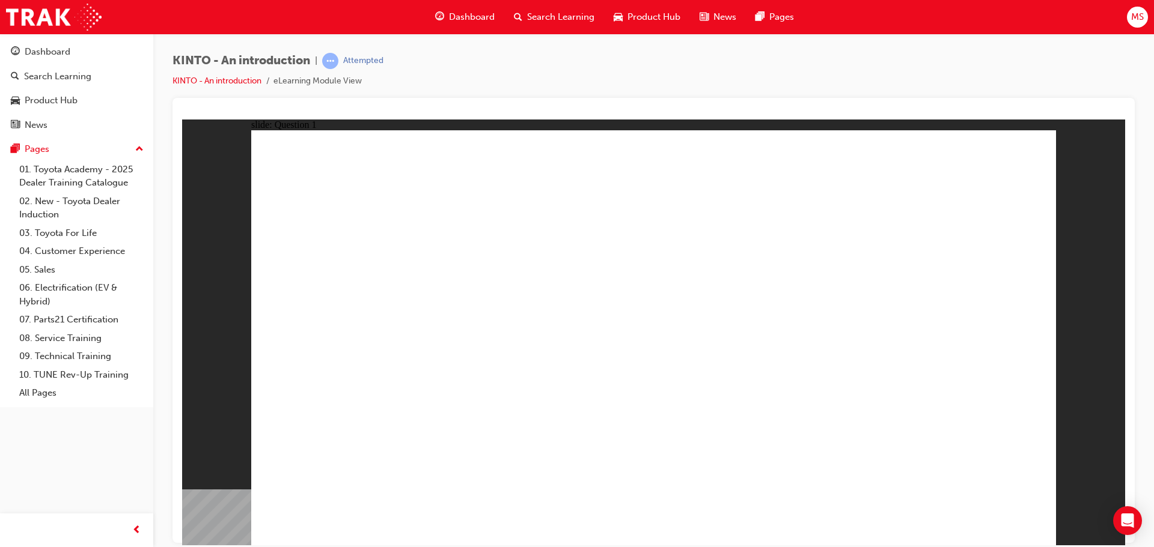
radio input "true"
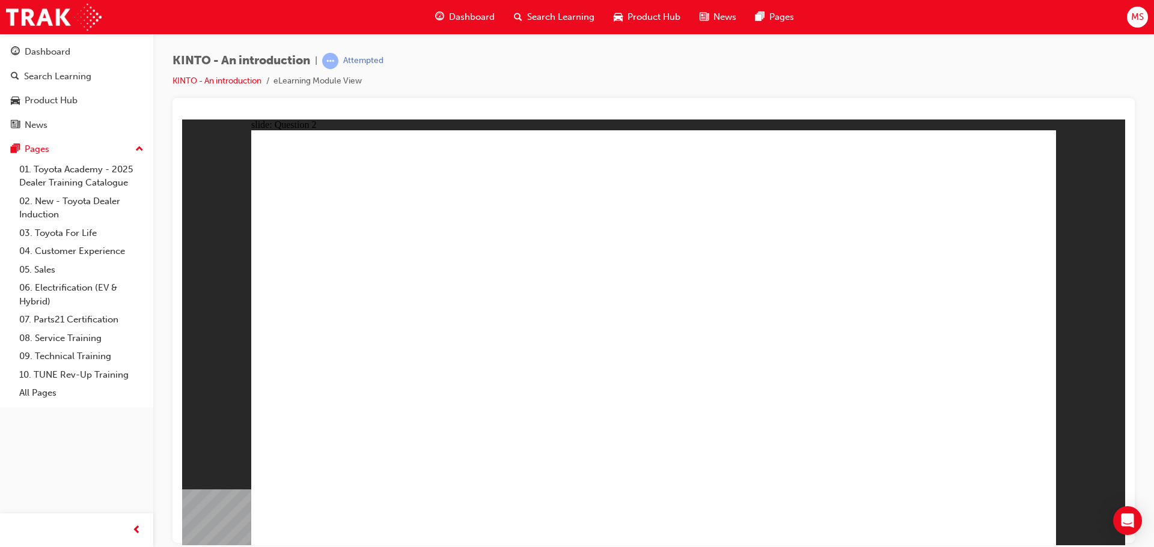
checkbox input "true"
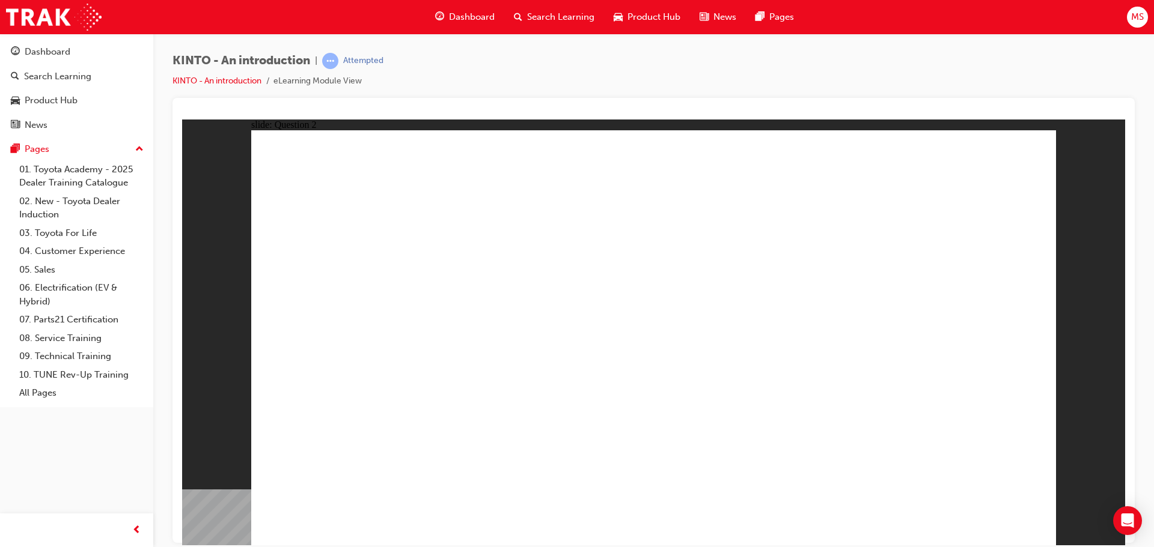
checkbox input "false"
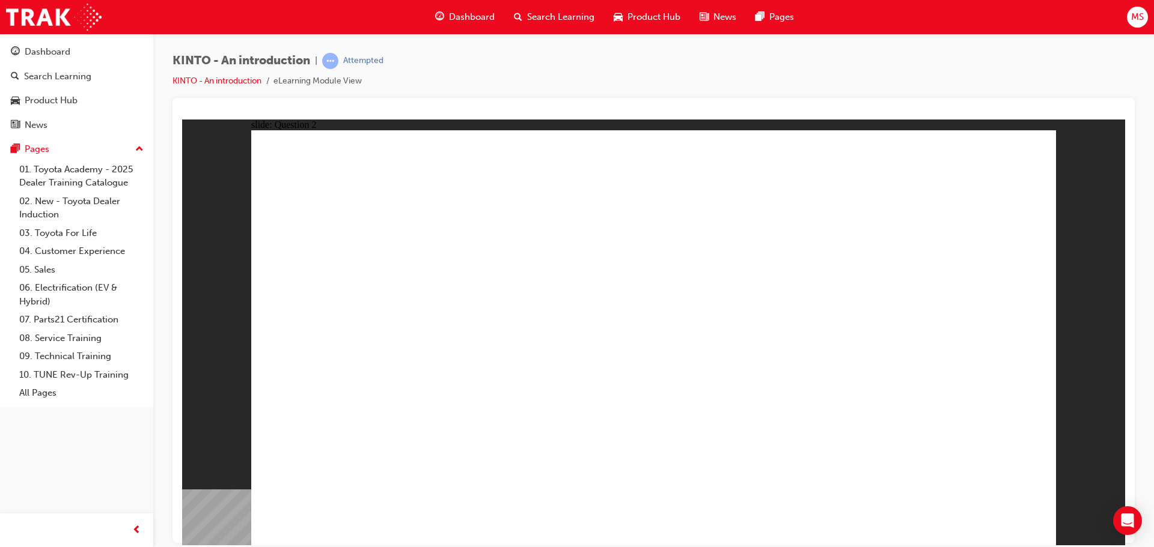
checkbox input "false"
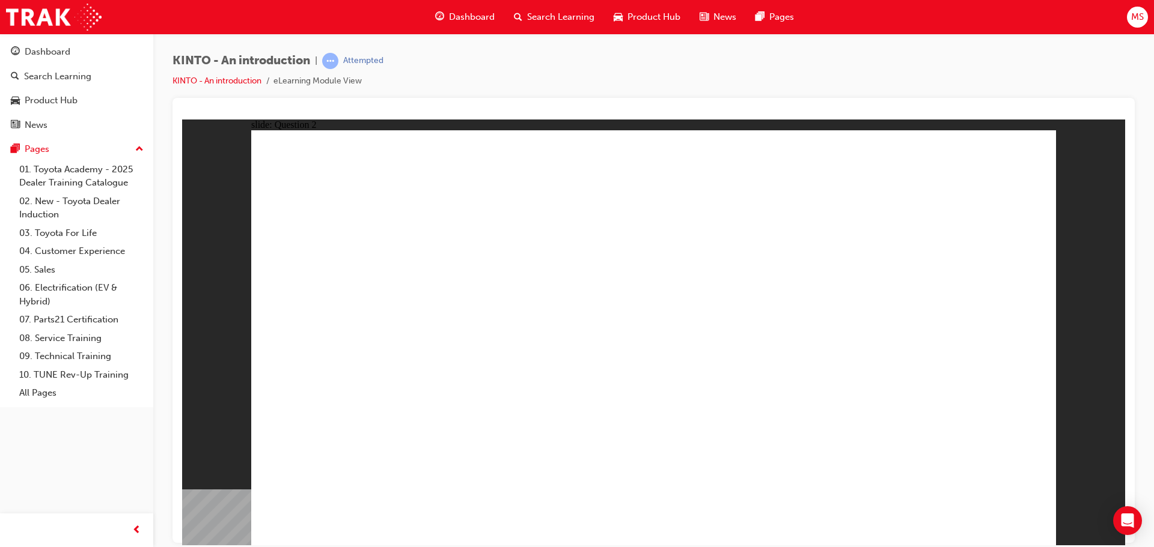
checkbox input "false"
checkbox input "true"
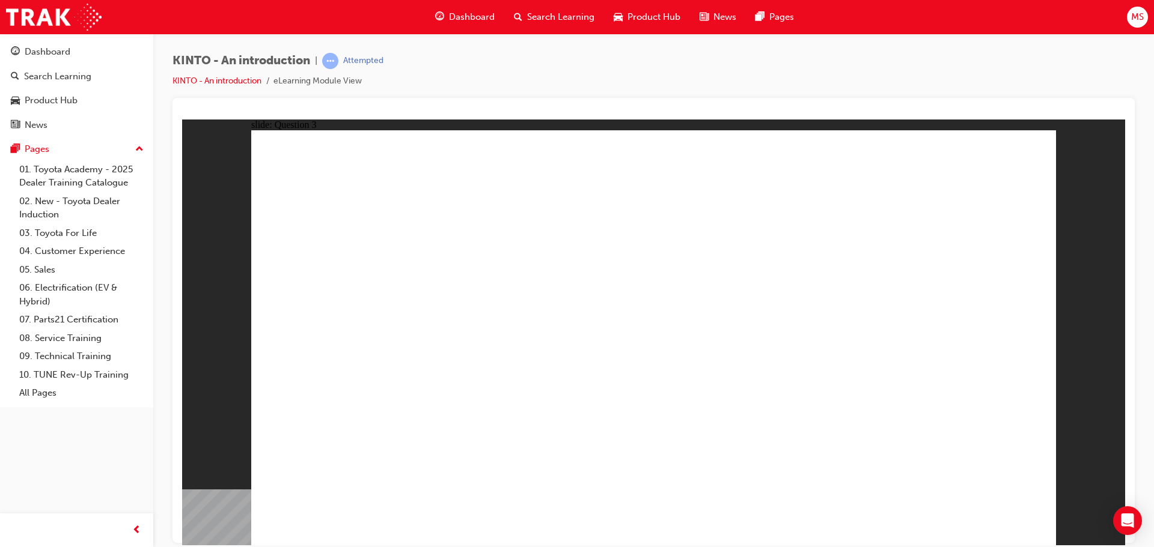
radio input "true"
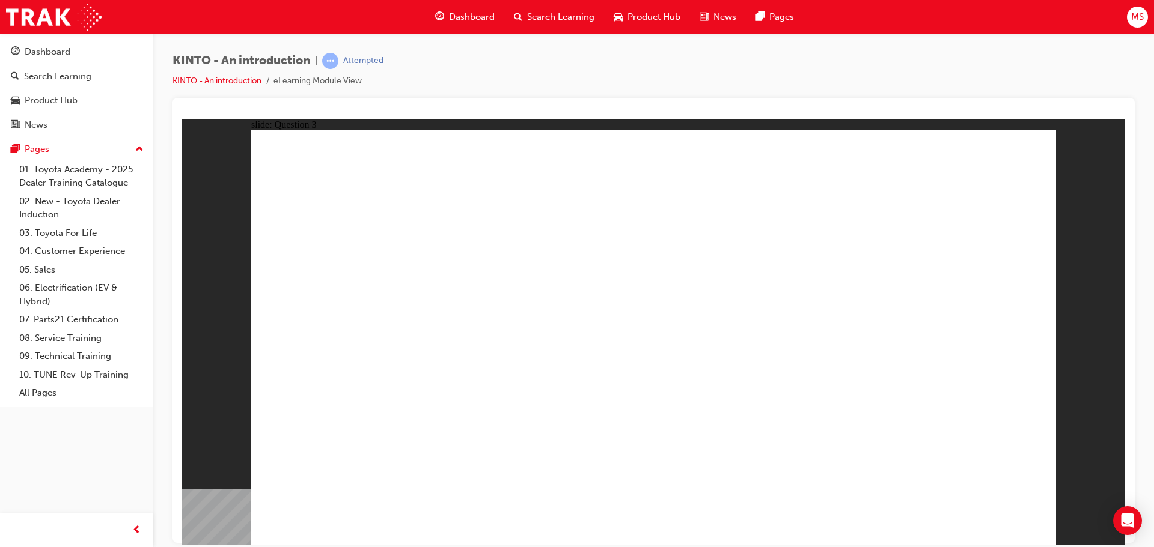
drag, startPoint x: 480, startPoint y: 357, endPoint x: 484, endPoint y: 457, distance: 100.4
drag, startPoint x: 594, startPoint y: 391, endPoint x: 599, endPoint y: 457, distance: 66.3
drag, startPoint x: 811, startPoint y: 370, endPoint x: 797, endPoint y: 473, distance: 103.7
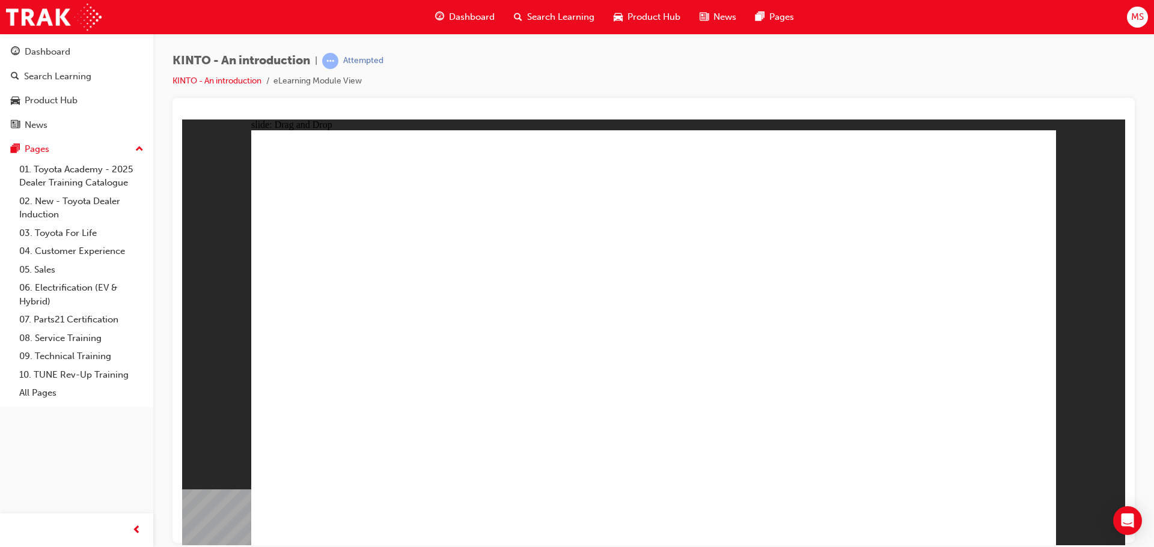
drag, startPoint x: 943, startPoint y: 368, endPoint x: 375, endPoint y: 455, distance: 574.4
drag, startPoint x: 382, startPoint y: 368, endPoint x: 1016, endPoint y: 493, distance: 646.3
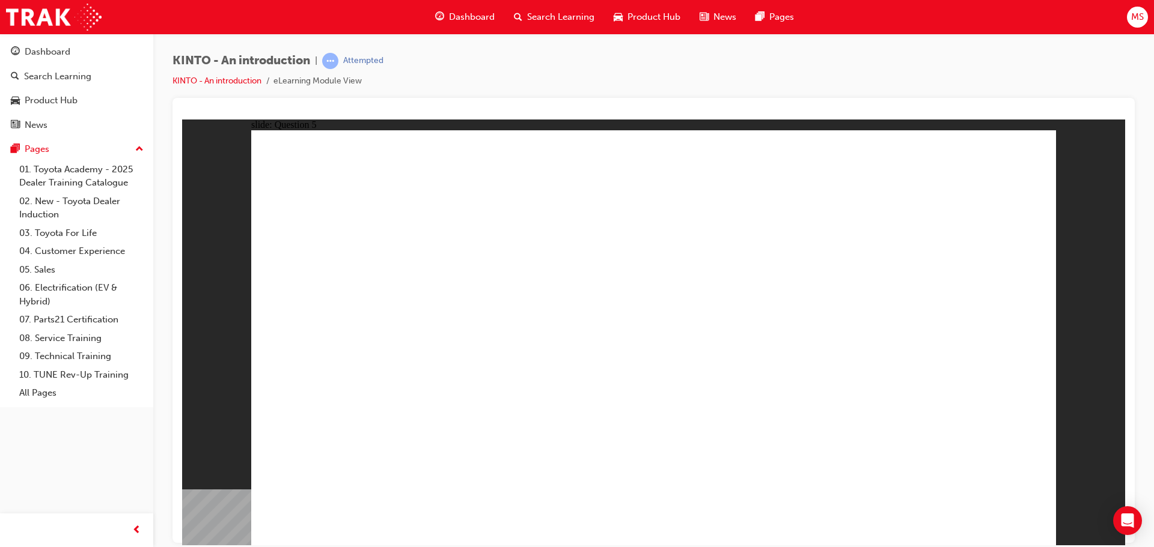
radio input "true"
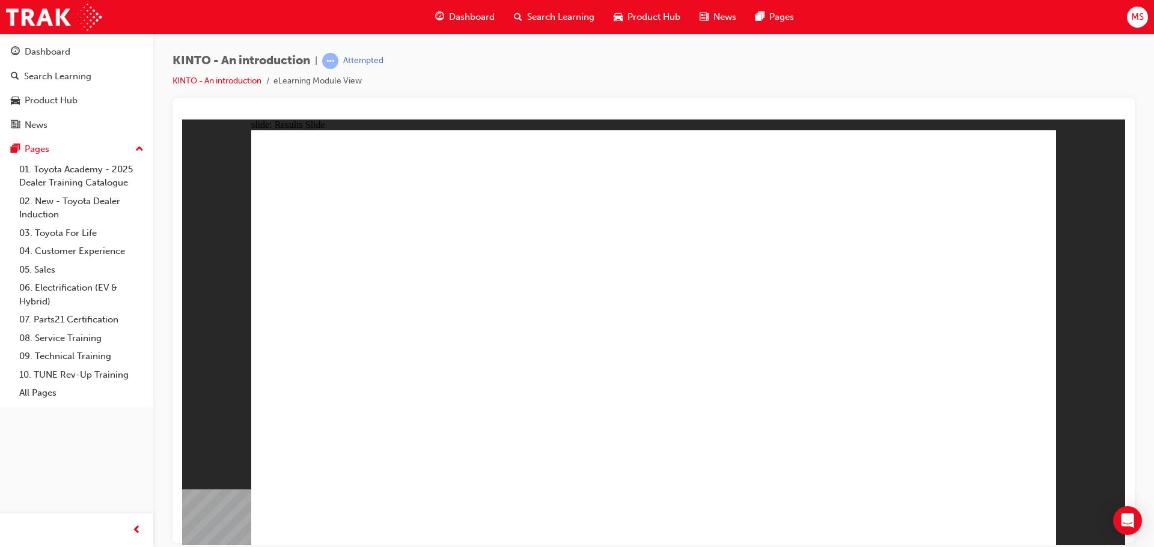
radio input "true"
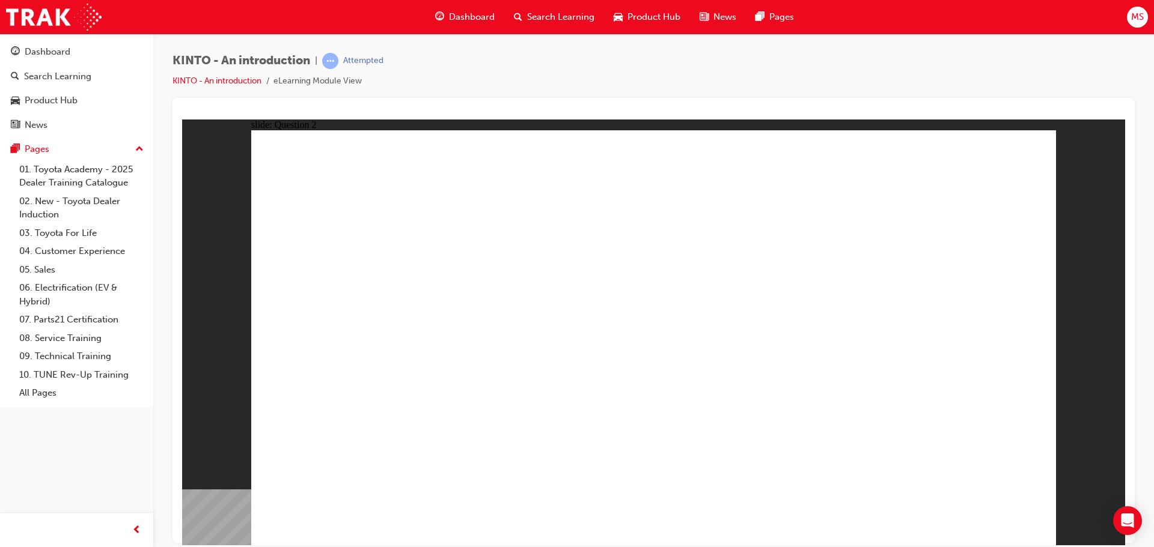
checkbox input "true"
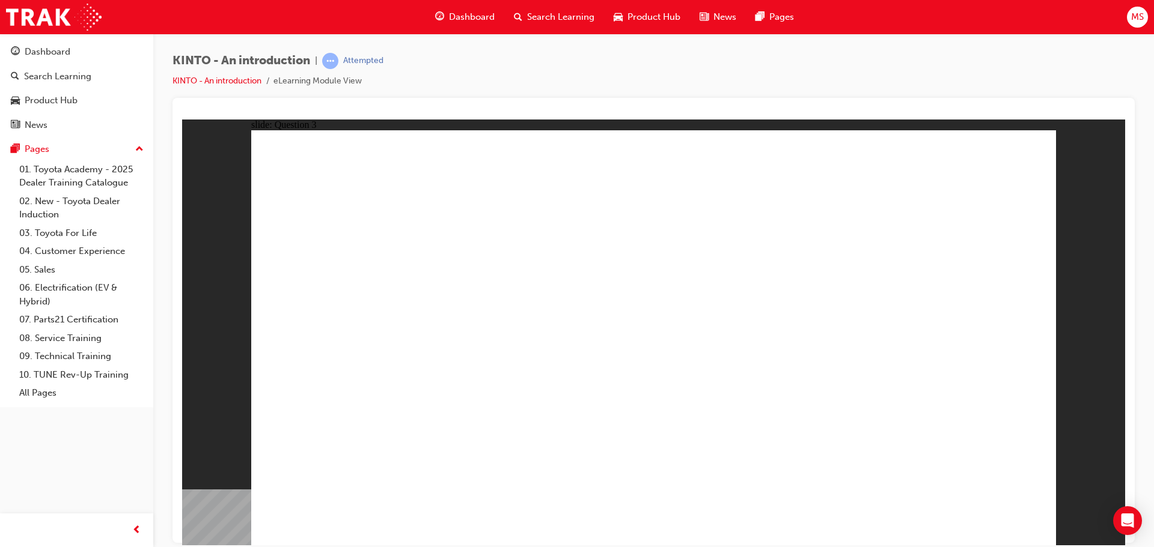
radio input "true"
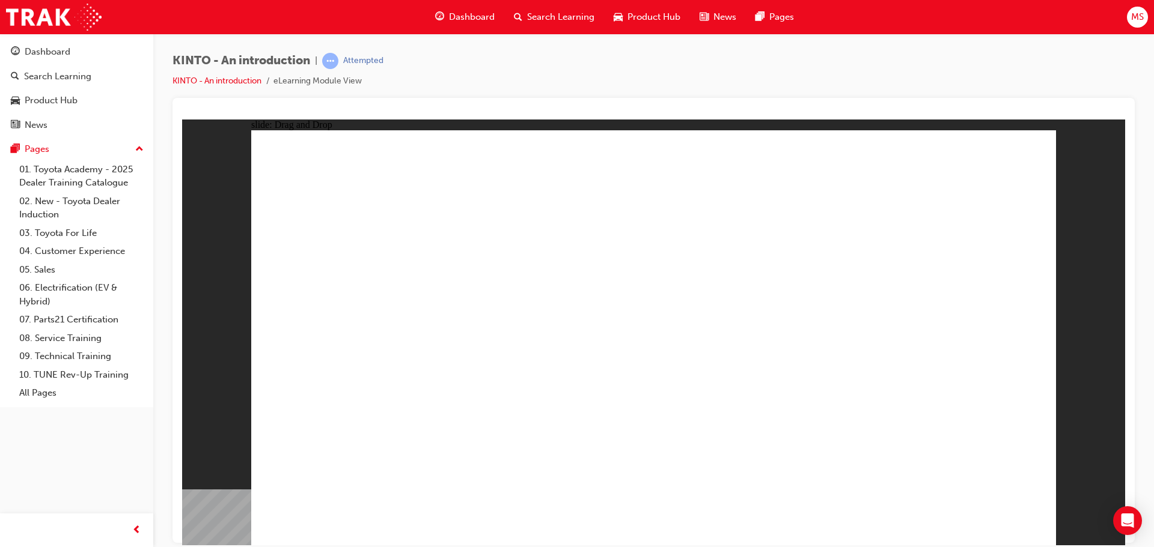
drag, startPoint x: 769, startPoint y: 359, endPoint x: 786, endPoint y: 361, distance: 17.5
drag, startPoint x: 824, startPoint y: 349, endPoint x: 809, endPoint y: 346, distance: 14.6
drag, startPoint x: 812, startPoint y: 363, endPoint x: 379, endPoint y: 451, distance: 442.2
drag, startPoint x: 674, startPoint y: 357, endPoint x: 517, endPoint y: 449, distance: 182.1
drag, startPoint x: 964, startPoint y: 361, endPoint x: 677, endPoint y: 450, distance: 300.7
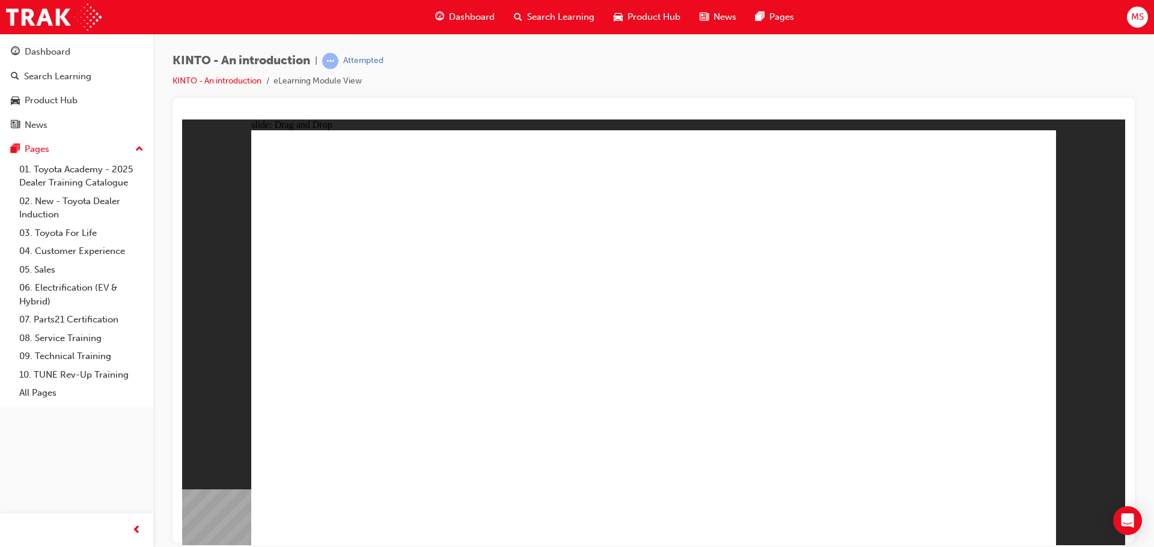
drag, startPoint x: 526, startPoint y: 355, endPoint x: 833, endPoint y: 450, distance: 322.0
drag, startPoint x: 376, startPoint y: 368, endPoint x: 967, endPoint y: 468, distance: 599.6
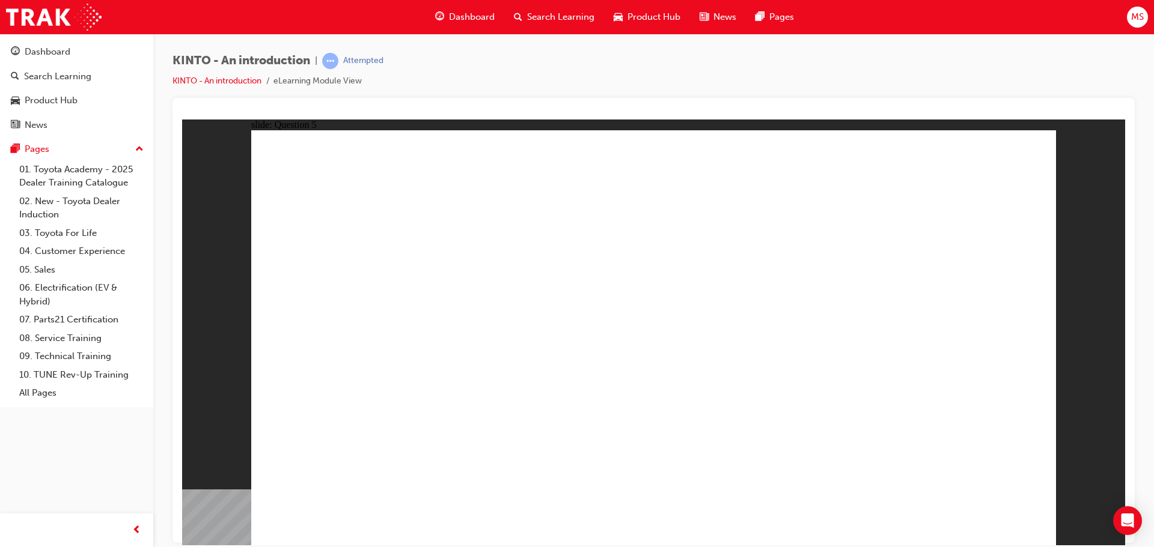
radio input "true"
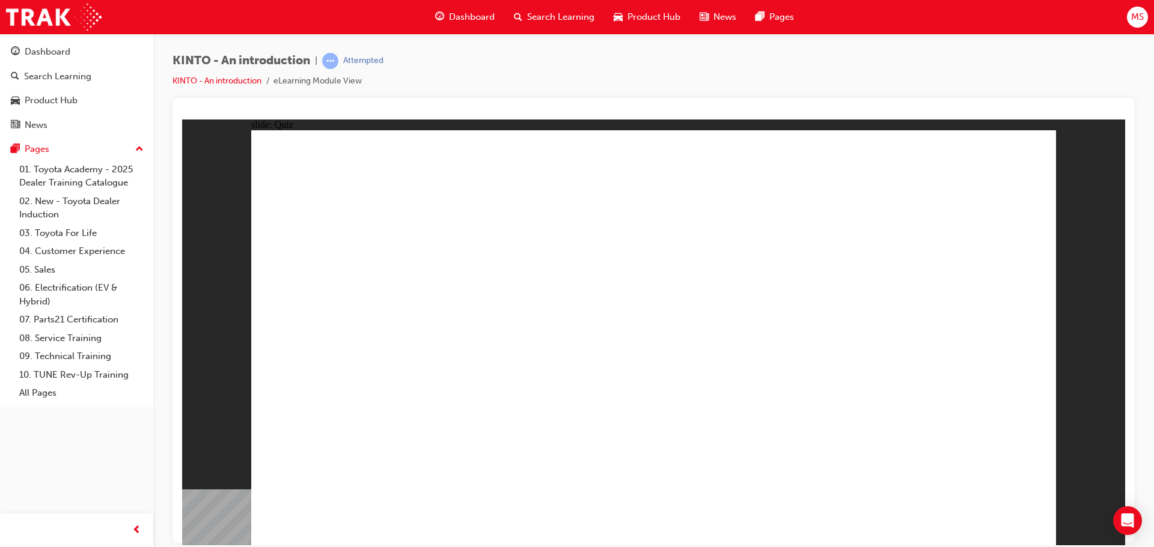
radio input "true"
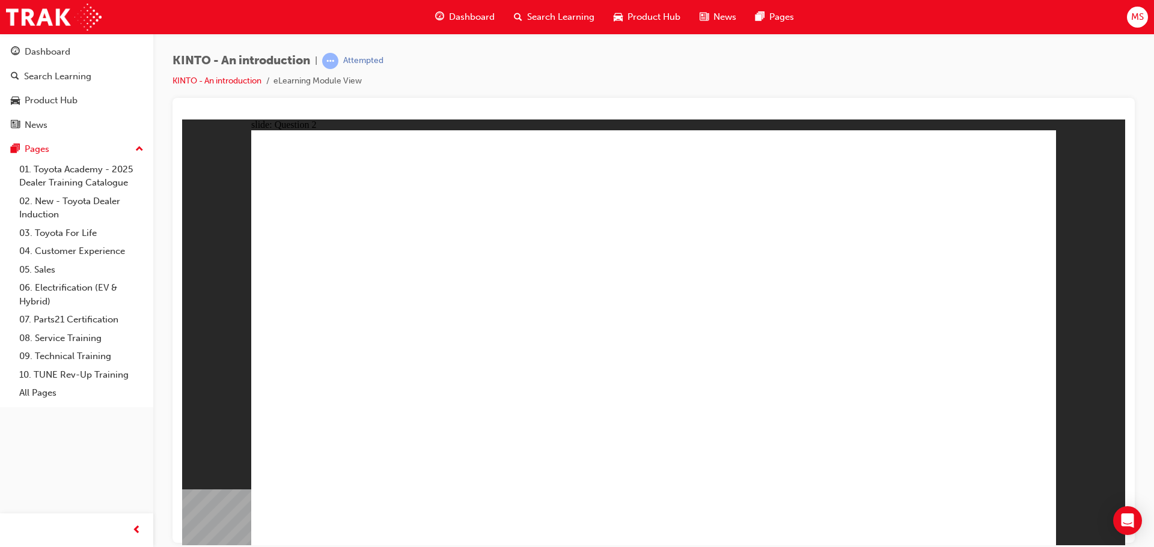
checkbox input "false"
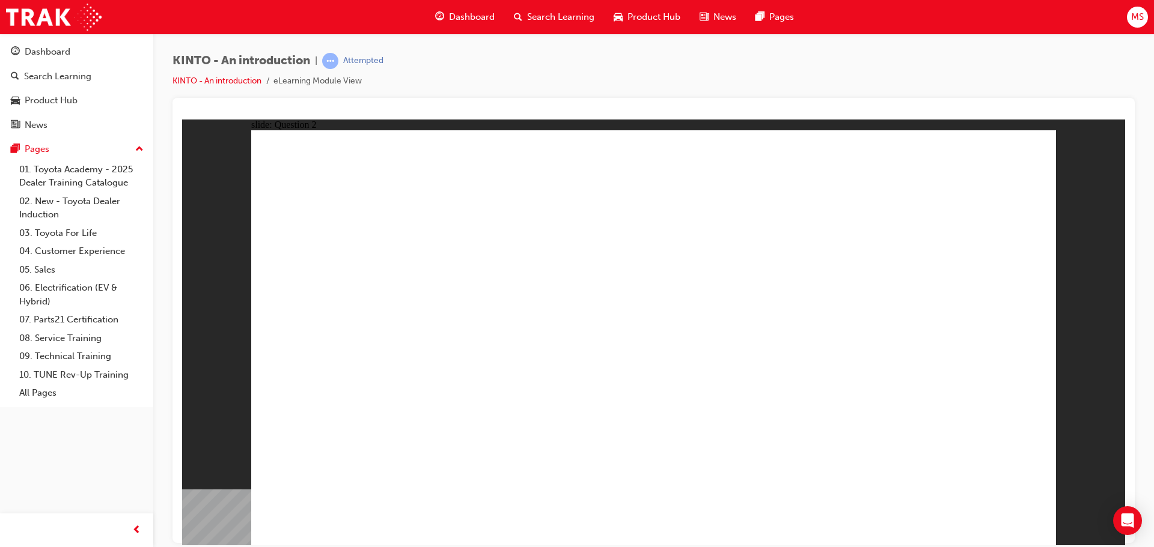
checkbox input "true"
